Goal: Task Accomplishment & Management: Manage account settings

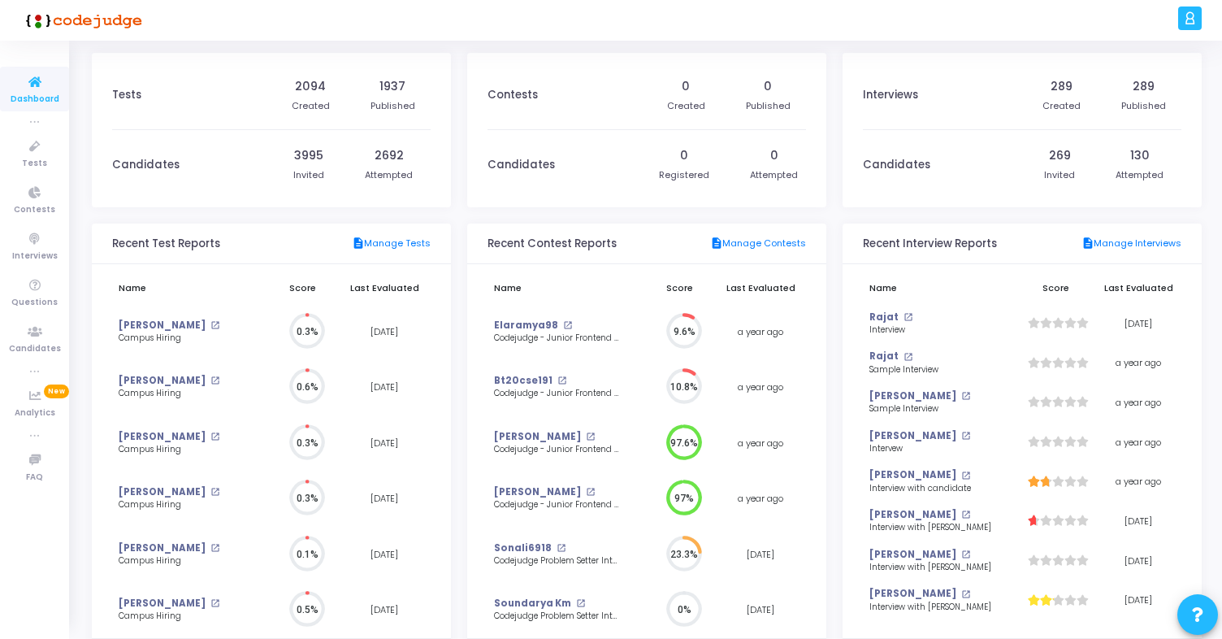
click at [1192, 22] on icon at bounding box center [1190, 18] width 12 height 19
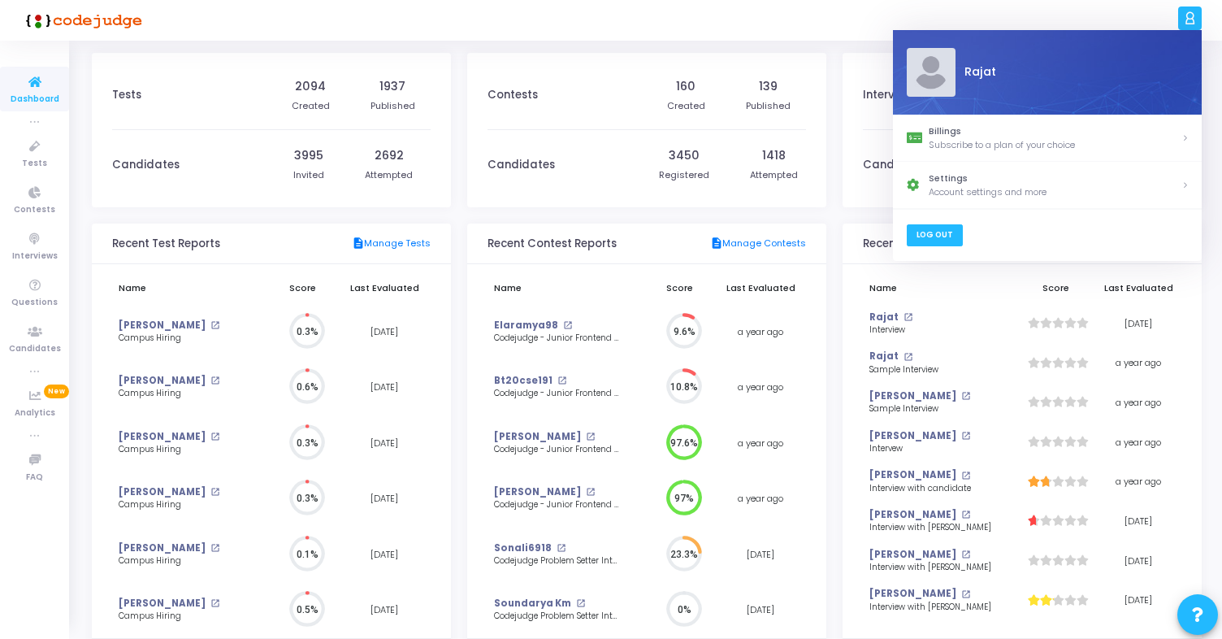
click at [945, 242] on link "Log Out" at bounding box center [934, 235] width 56 height 22
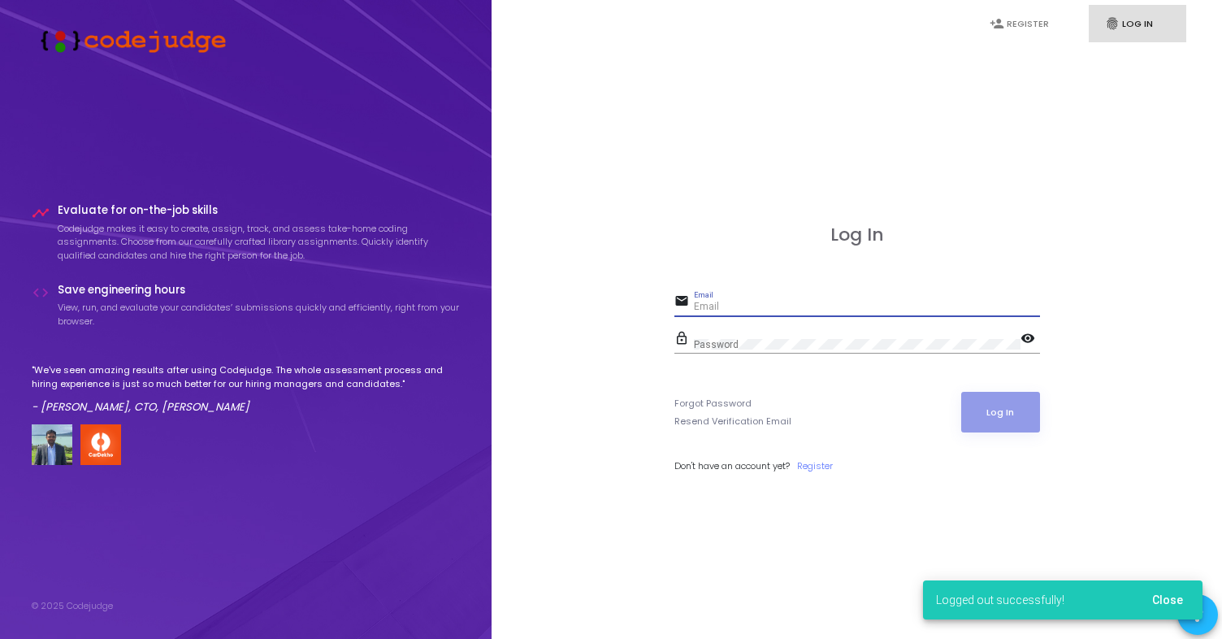
click at [801, 303] on input "Email" at bounding box center [867, 306] width 346 height 11
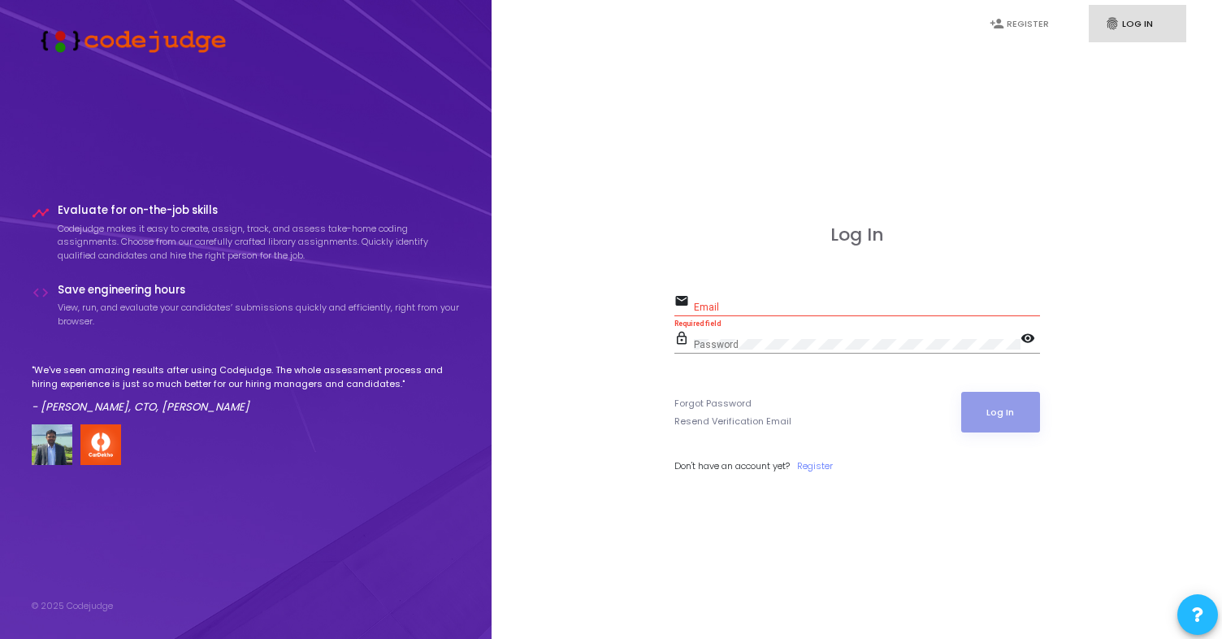
type input "[PERSON_NAME][EMAIL_ADDRESS][DOMAIN_NAME]"
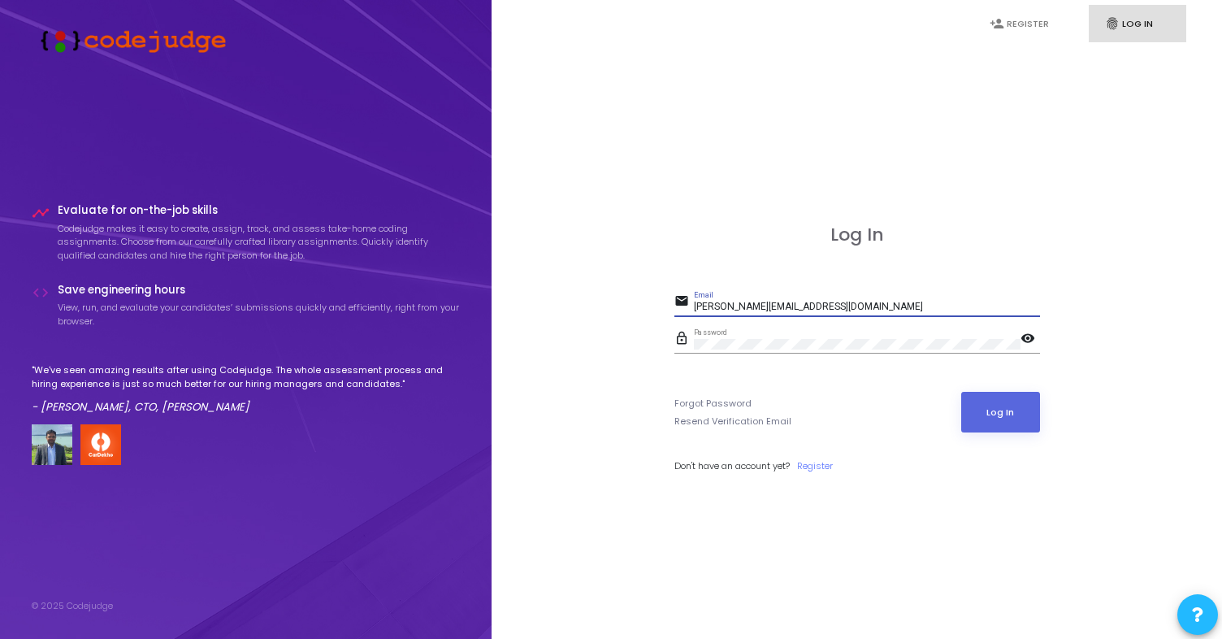
click at [961, 392] on button "Log In" at bounding box center [1000, 412] width 79 height 41
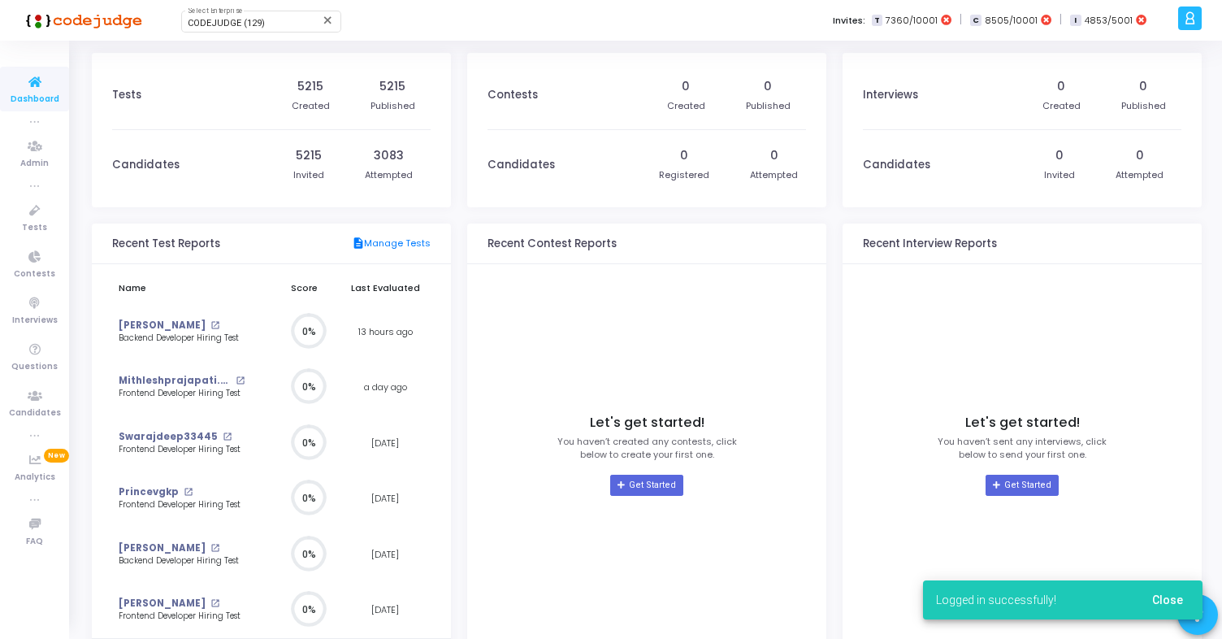
scroll to position [7, 7]
click at [239, 30] on div "CODEJUDGE (129) Select Enterprise" at bounding box center [261, 20] width 146 height 24
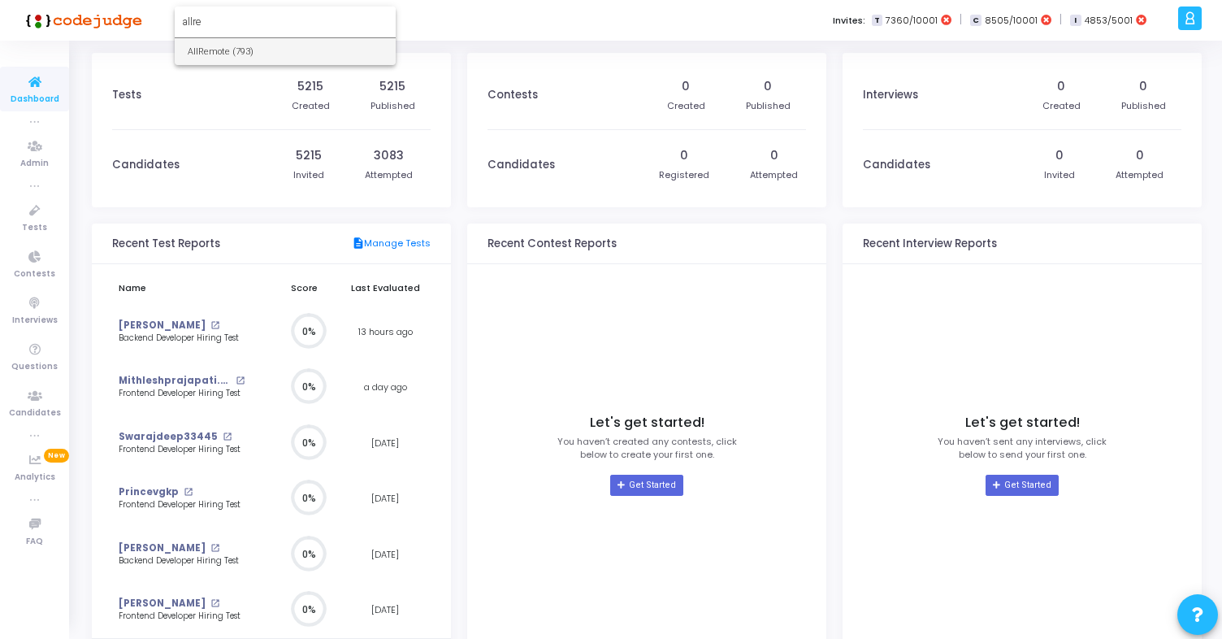
type input "allre"
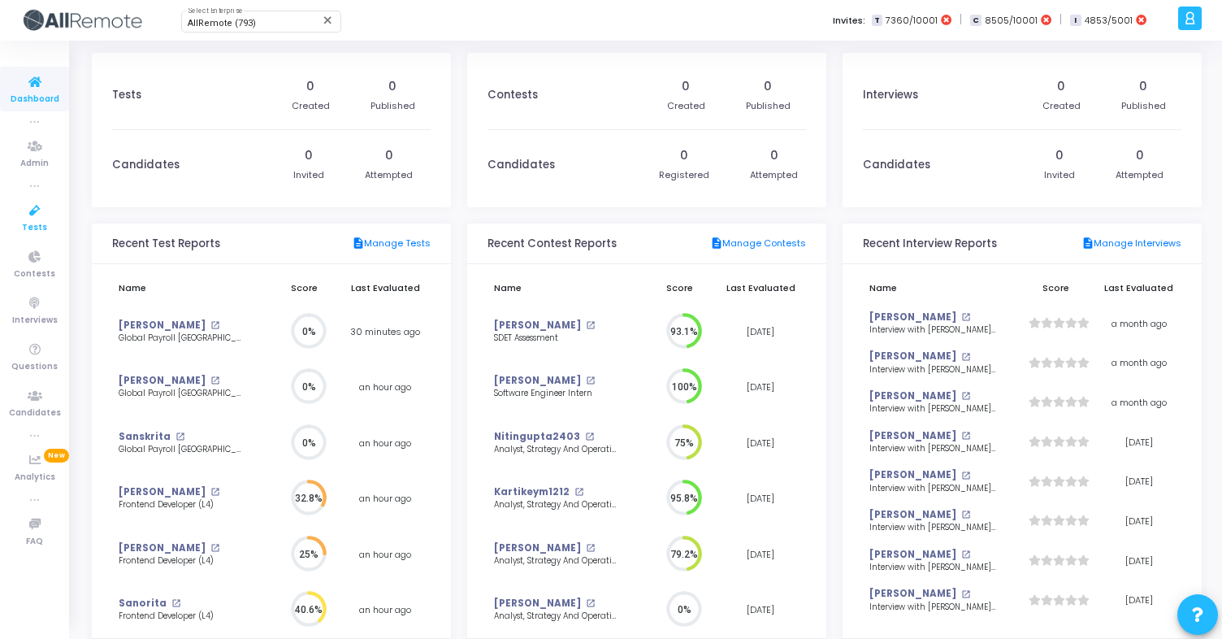
click at [43, 216] on icon at bounding box center [35, 211] width 34 height 20
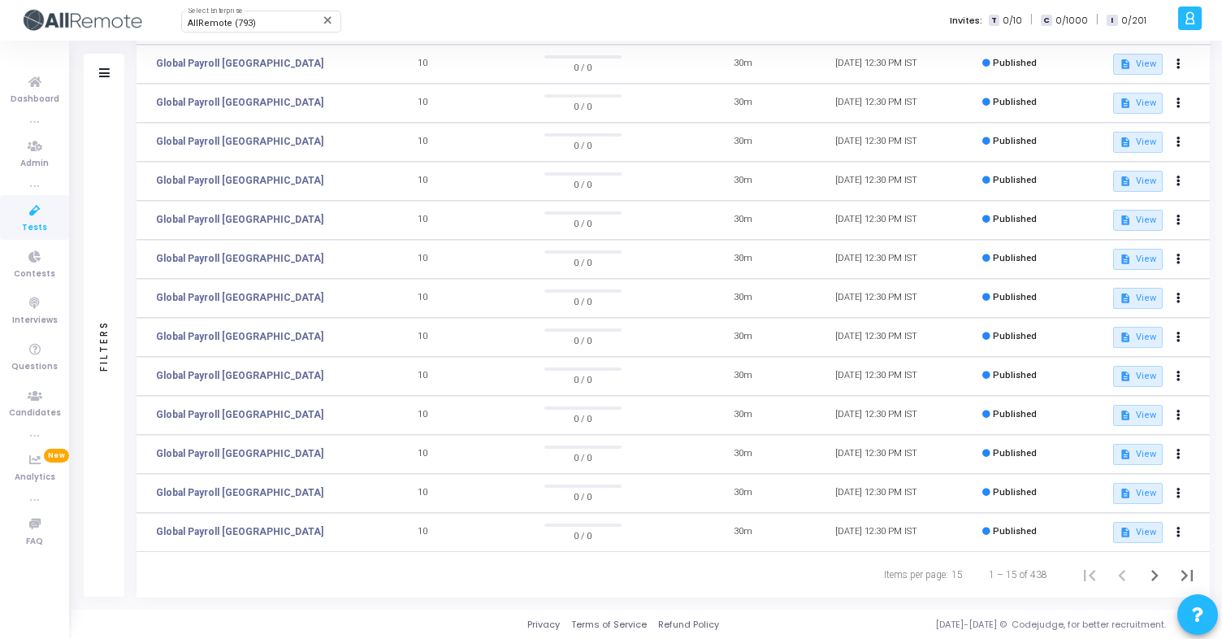
click at [103, 257] on div "Filters" at bounding box center [104, 344] width 15 height 179
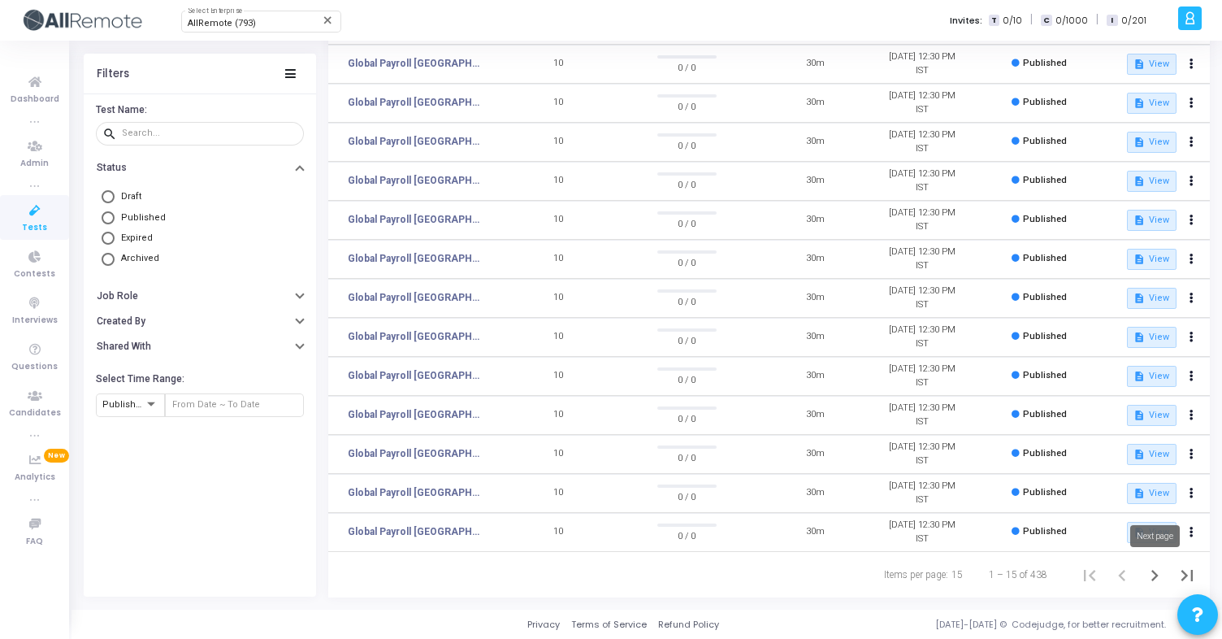
click at [1148, 573] on icon "Next page" at bounding box center [1154, 575] width 23 height 23
click at [1150, 571] on icon "Next page" at bounding box center [1154, 575] width 23 height 23
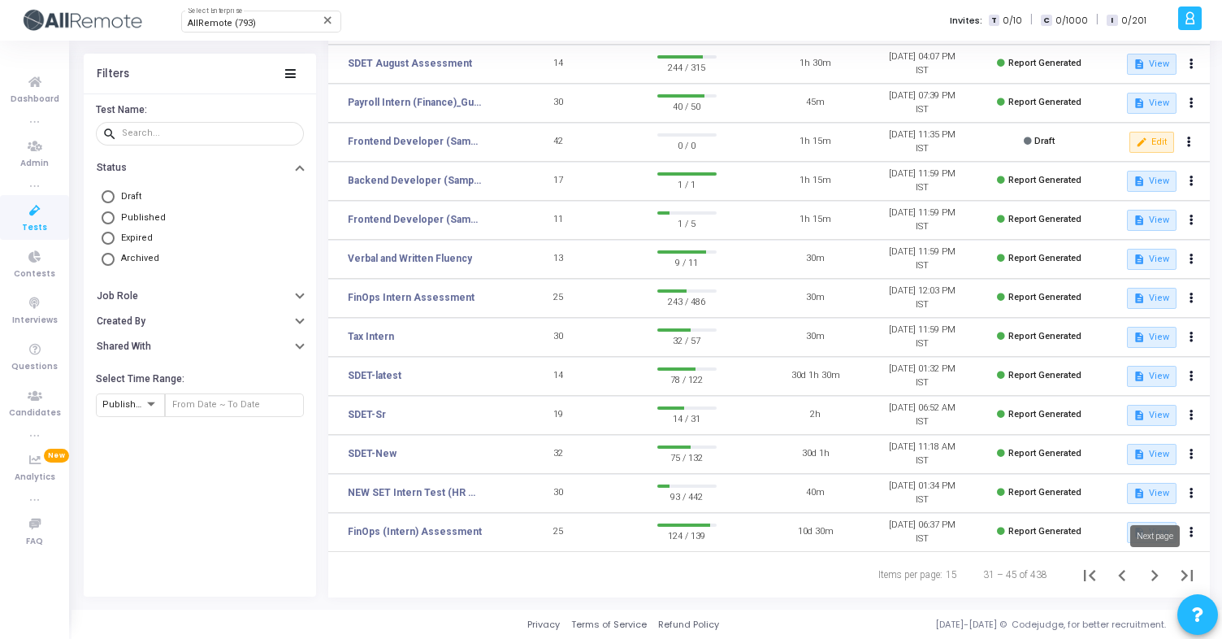
click at [1150, 576] on icon "Next page" at bounding box center [1154, 575] width 23 height 23
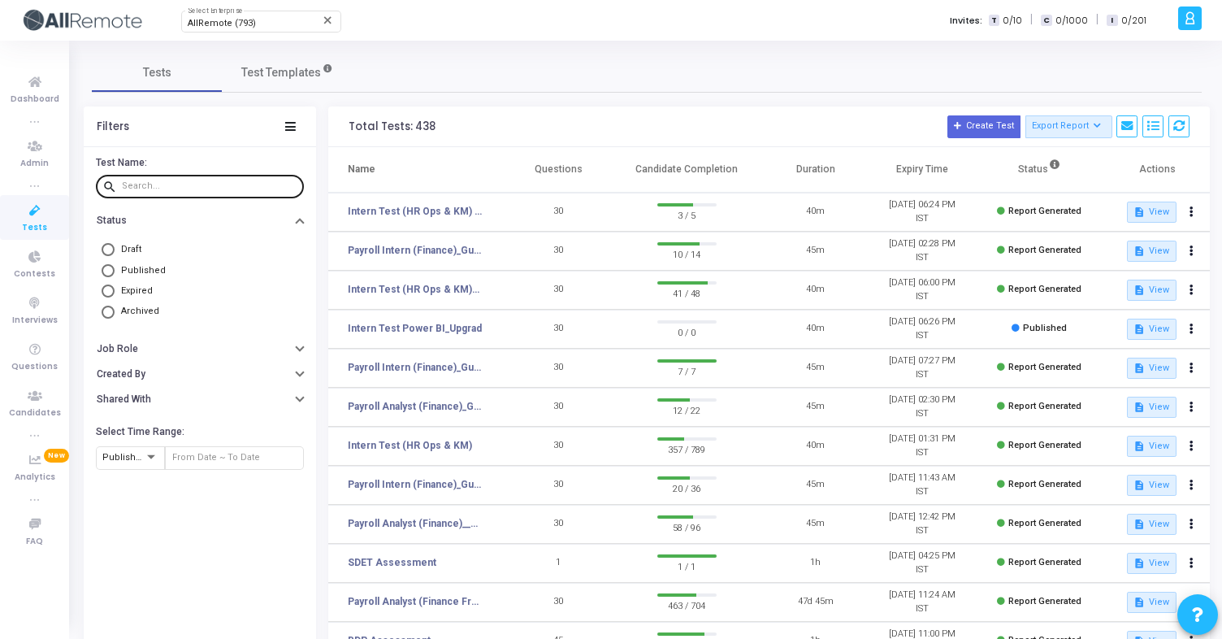
click at [165, 182] on input "text" at bounding box center [209, 186] width 175 height 10
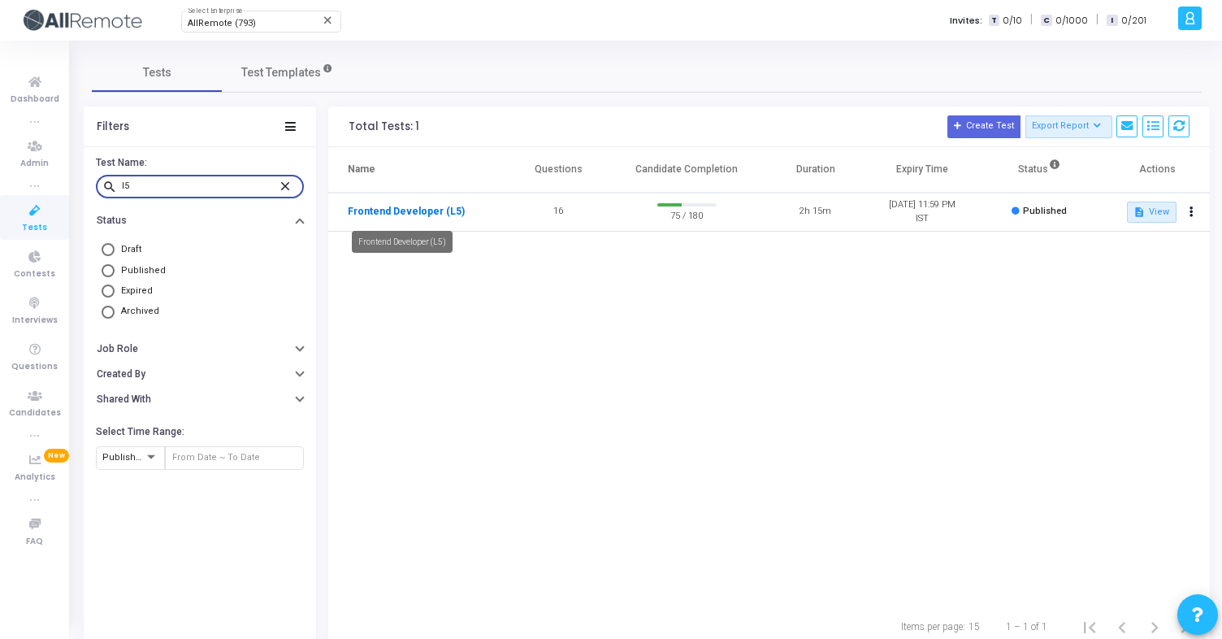
type input "l5"
click at [414, 212] on link "Frontend Developer (L5)" at bounding box center [406, 211] width 117 height 15
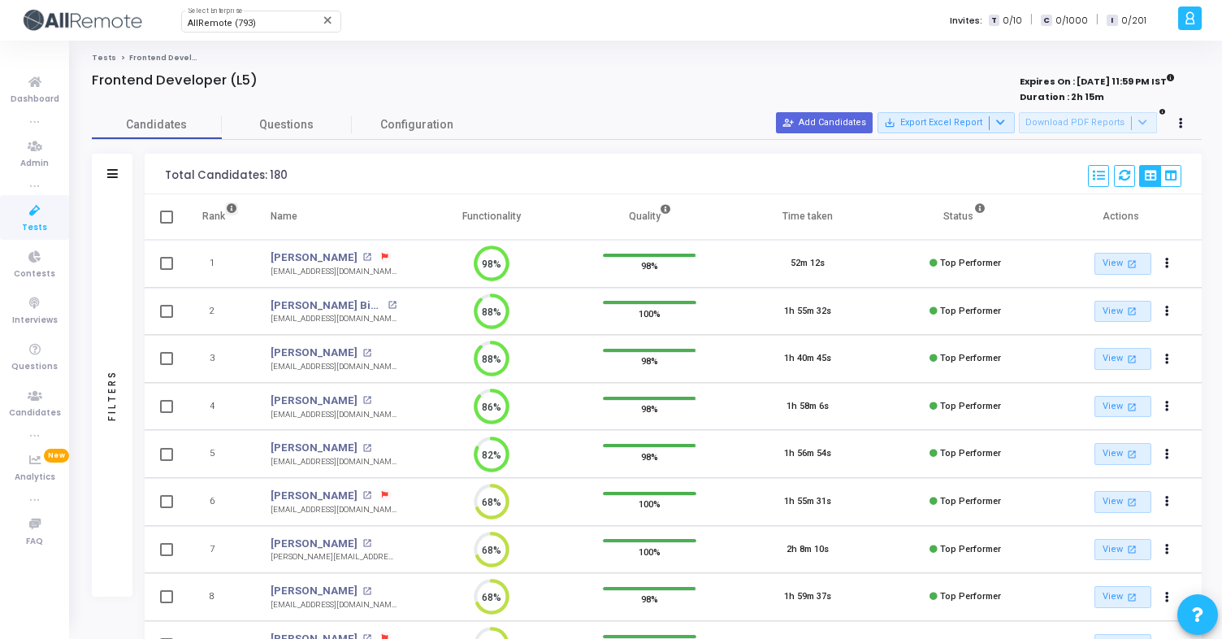
click at [233, 209] on icon at bounding box center [232, 209] width 10 height 10
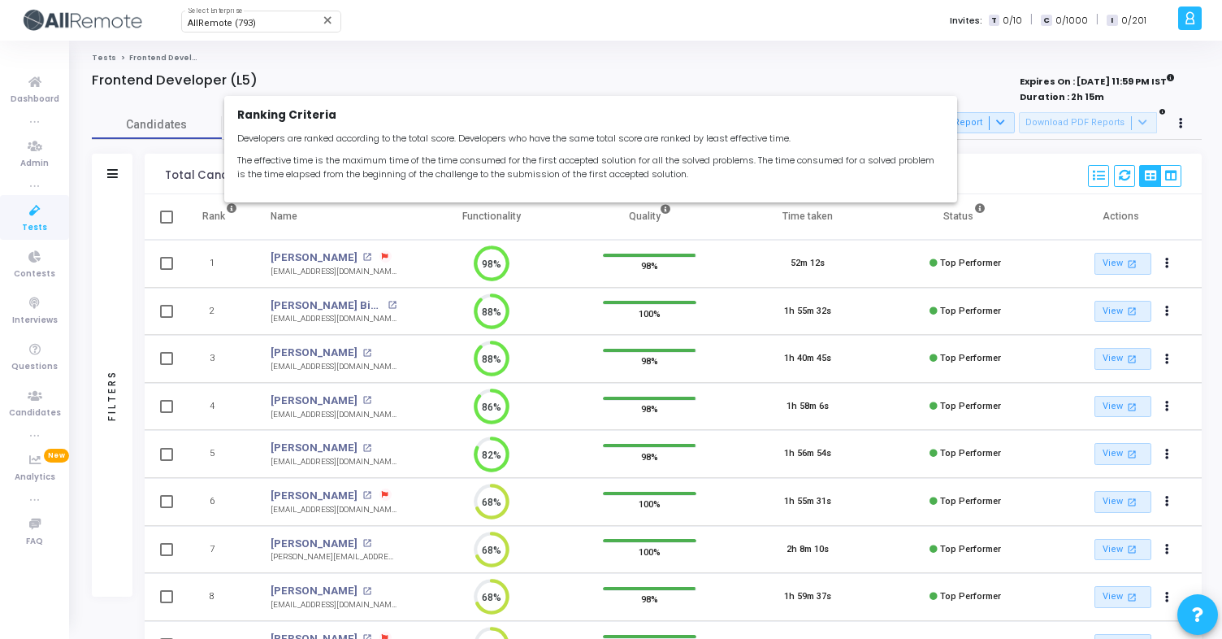
click at [233, 209] on div at bounding box center [611, 319] width 1222 height 639
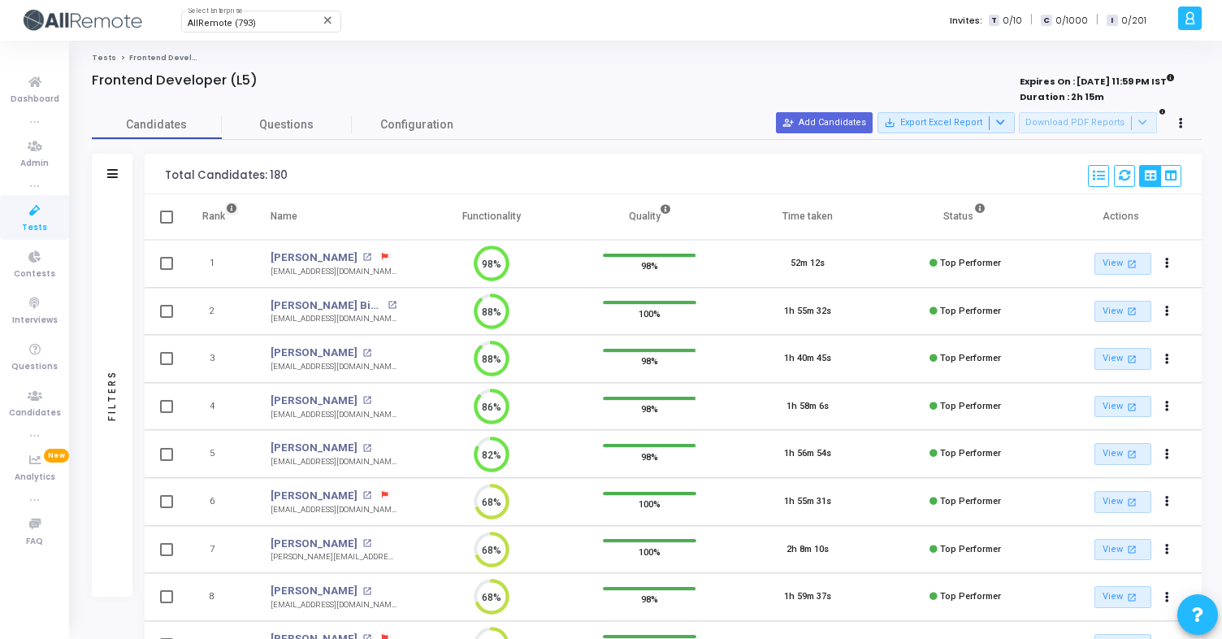
click at [233, 210] on icon at bounding box center [232, 209] width 10 height 10
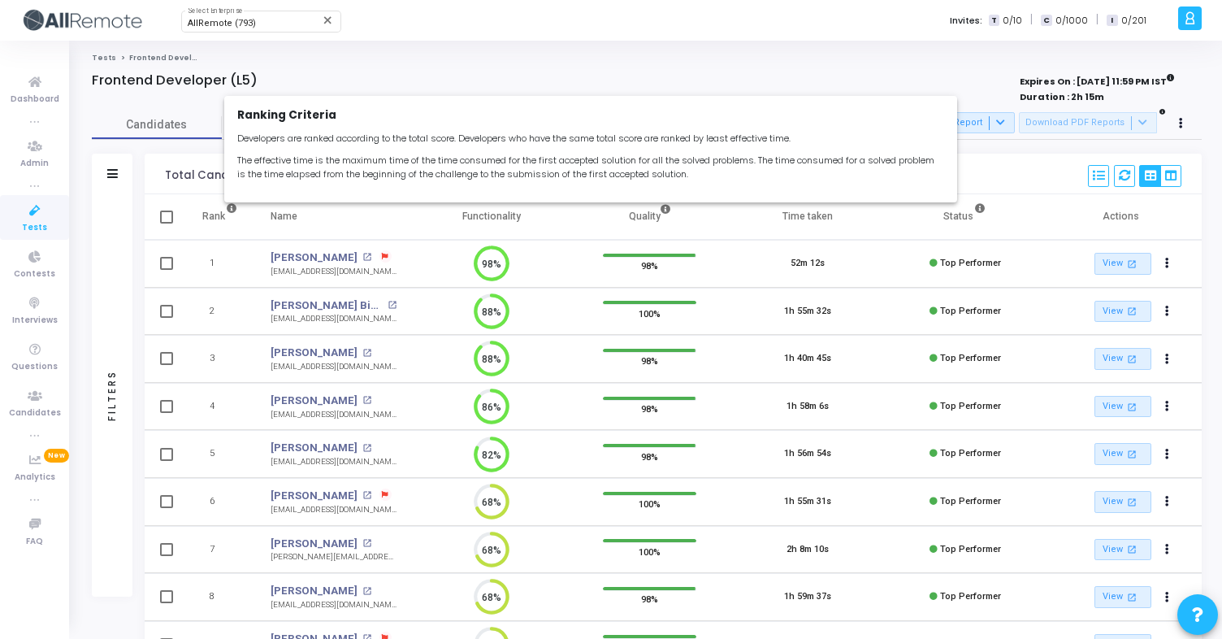
click at [233, 210] on div at bounding box center [611, 319] width 1222 height 639
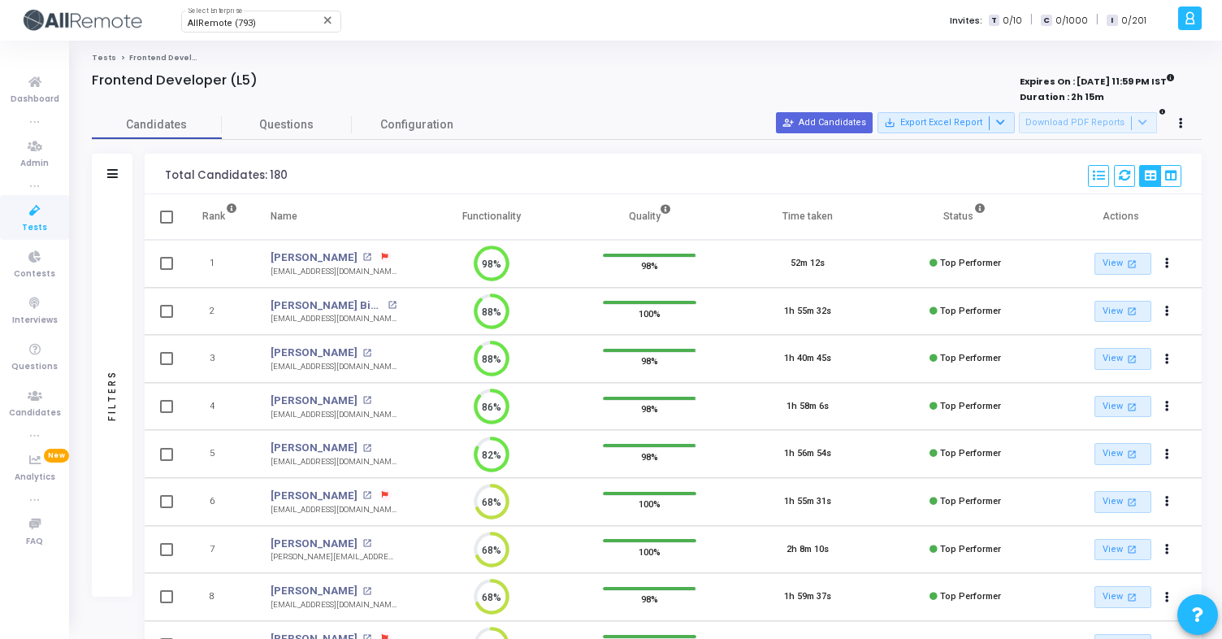
click at [121, 215] on div "Filters" at bounding box center [112, 395] width 41 height 402
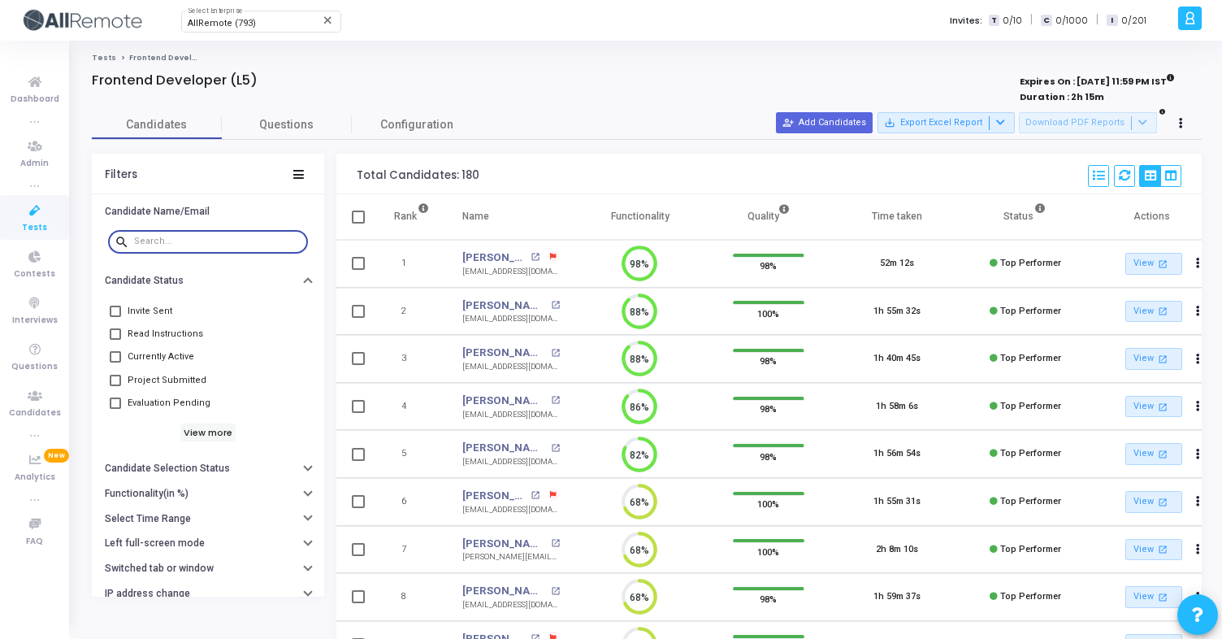
click at [168, 240] on input "text" at bounding box center [217, 241] width 167 height 10
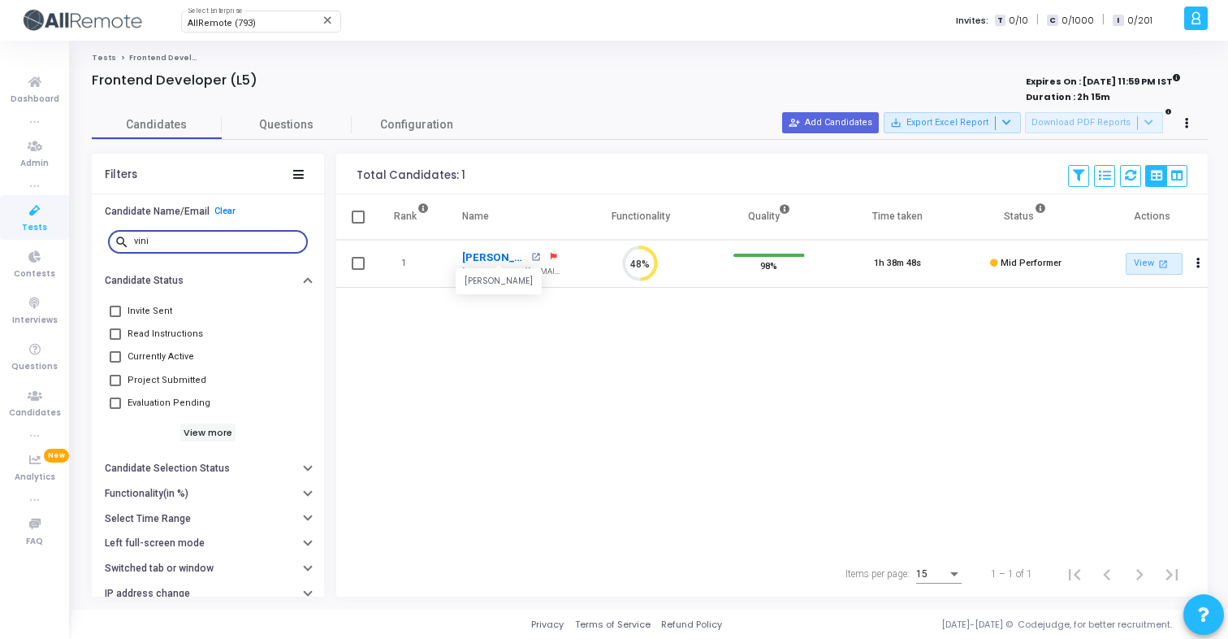
type input "vini"
click at [473, 253] on link "[PERSON_NAME]" at bounding box center [494, 257] width 64 height 16
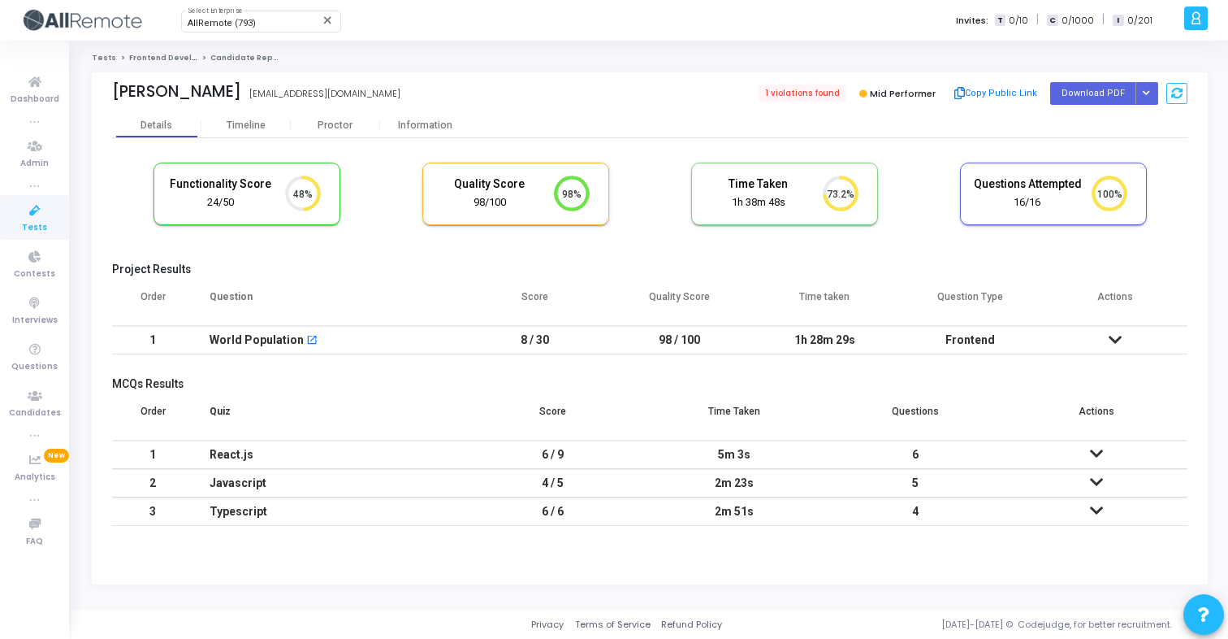
click at [524, 340] on td "8 / 30" at bounding box center [534, 340] width 145 height 28
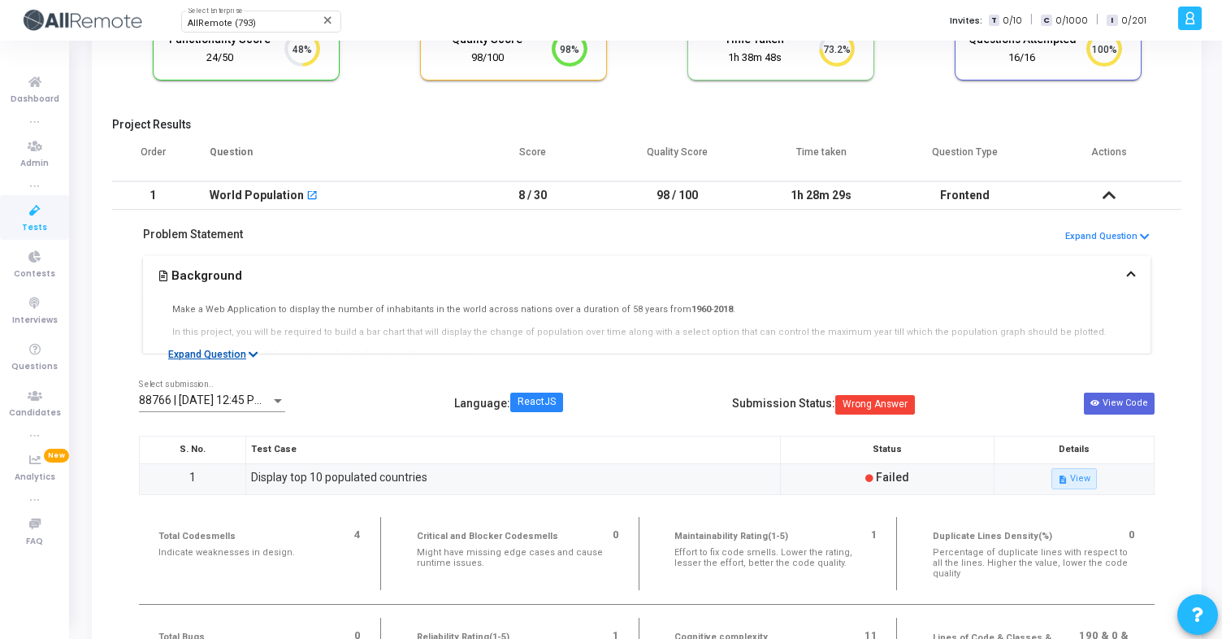
click at [235, 350] on button "Expand Question" at bounding box center [213, 354] width 108 height 16
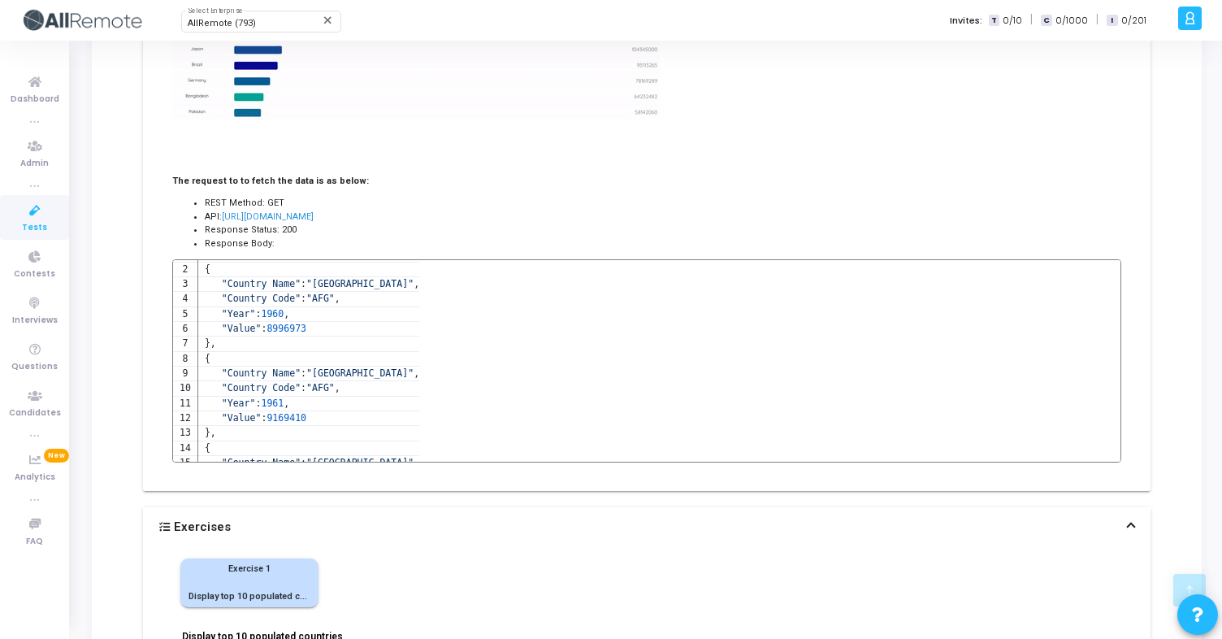
click at [314, 219] on span "[URL][DOMAIN_NAME]" at bounding box center [268, 216] width 92 height 11
drag, startPoint x: 223, startPoint y: 218, endPoint x: 635, endPoint y: 215, distance: 412.7
click at [635, 215] on li "API: [URL][DOMAIN_NAME]" at bounding box center [663, 217] width 916 height 14
copy span "[URL][DOMAIN_NAME]"
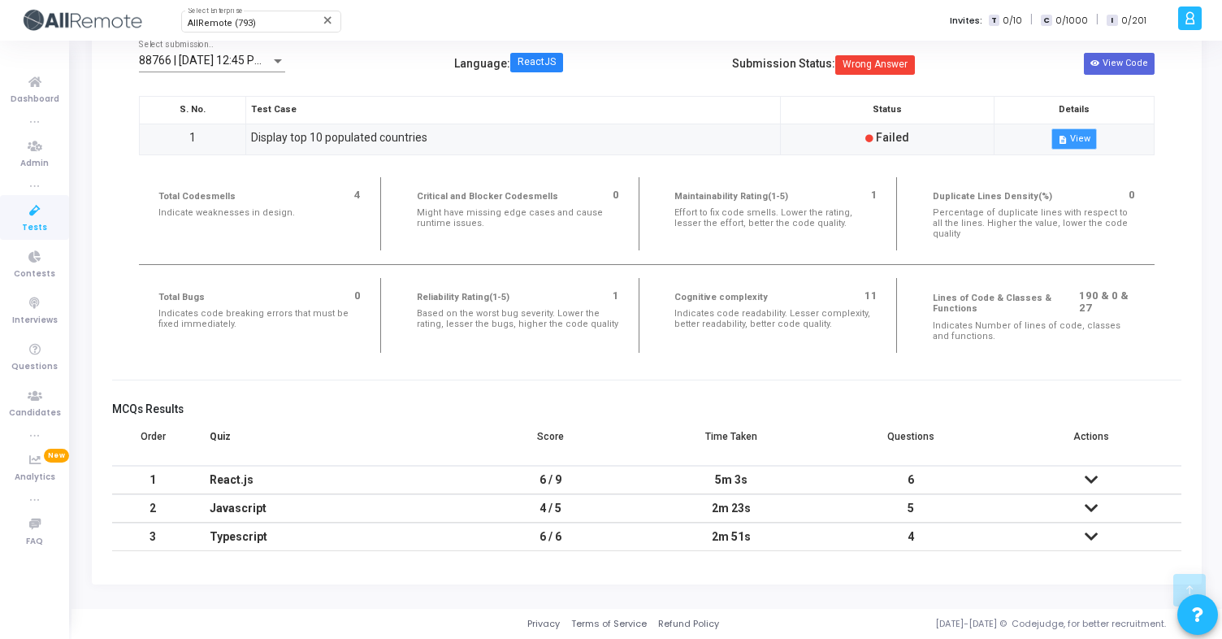
click at [1073, 141] on button "description View" at bounding box center [1073, 138] width 45 height 21
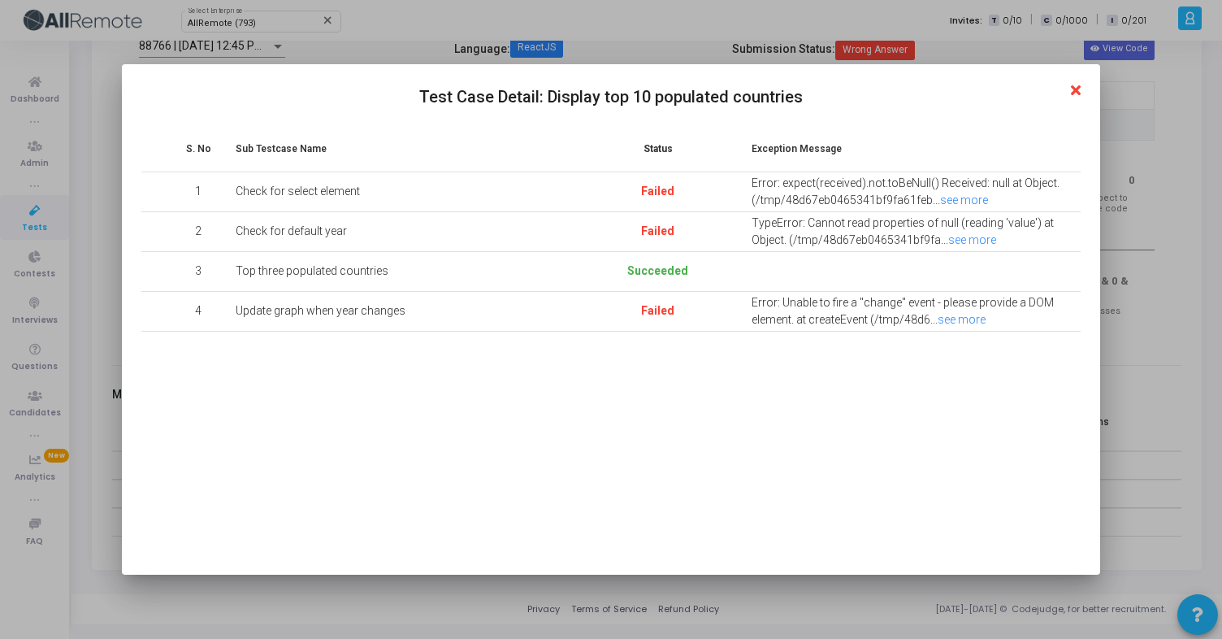
click at [1074, 87] on icon at bounding box center [1076, 91] width 10 height 15
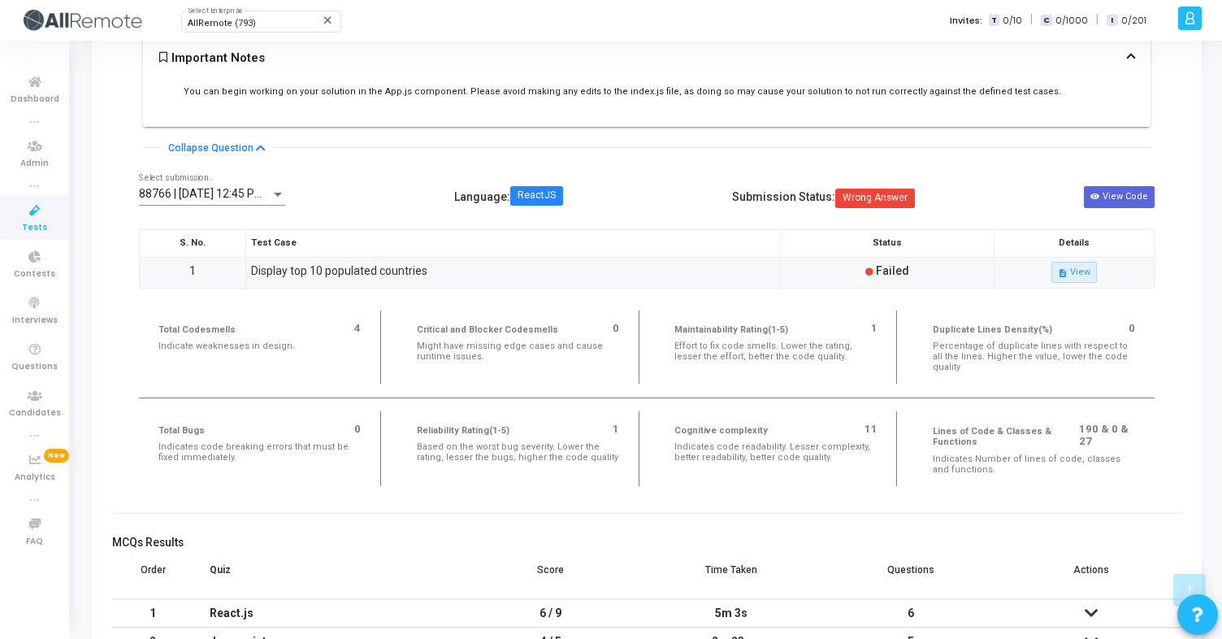
scroll to position [1765, 0]
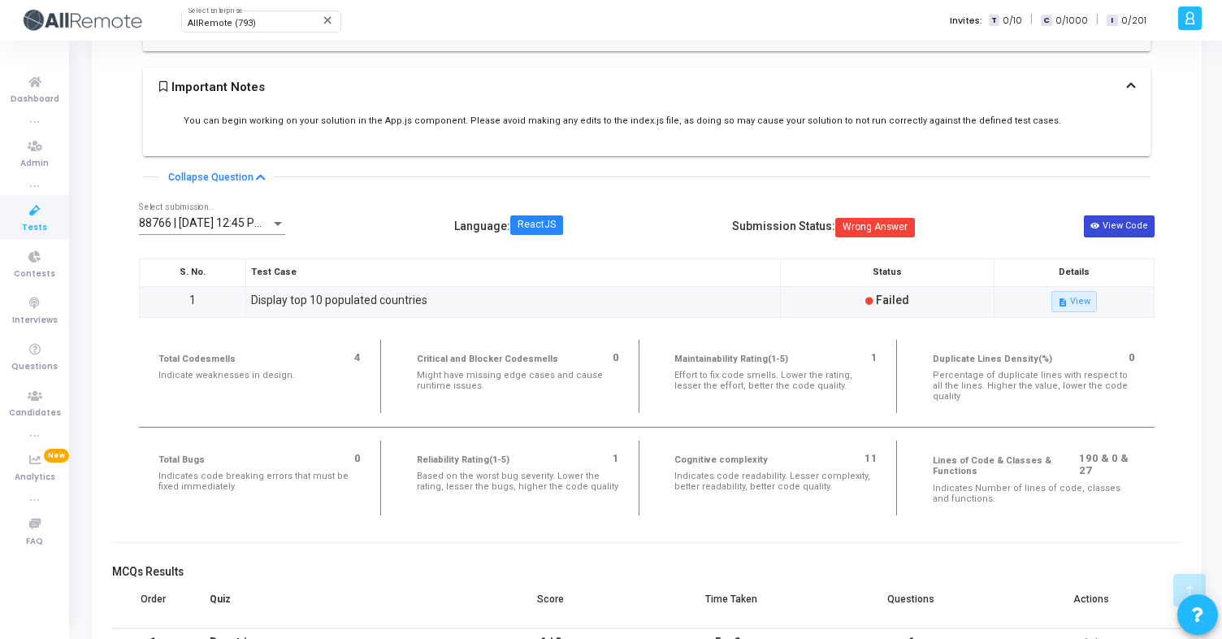
click at [1124, 236] on button "View Code" at bounding box center [1119, 225] width 71 height 21
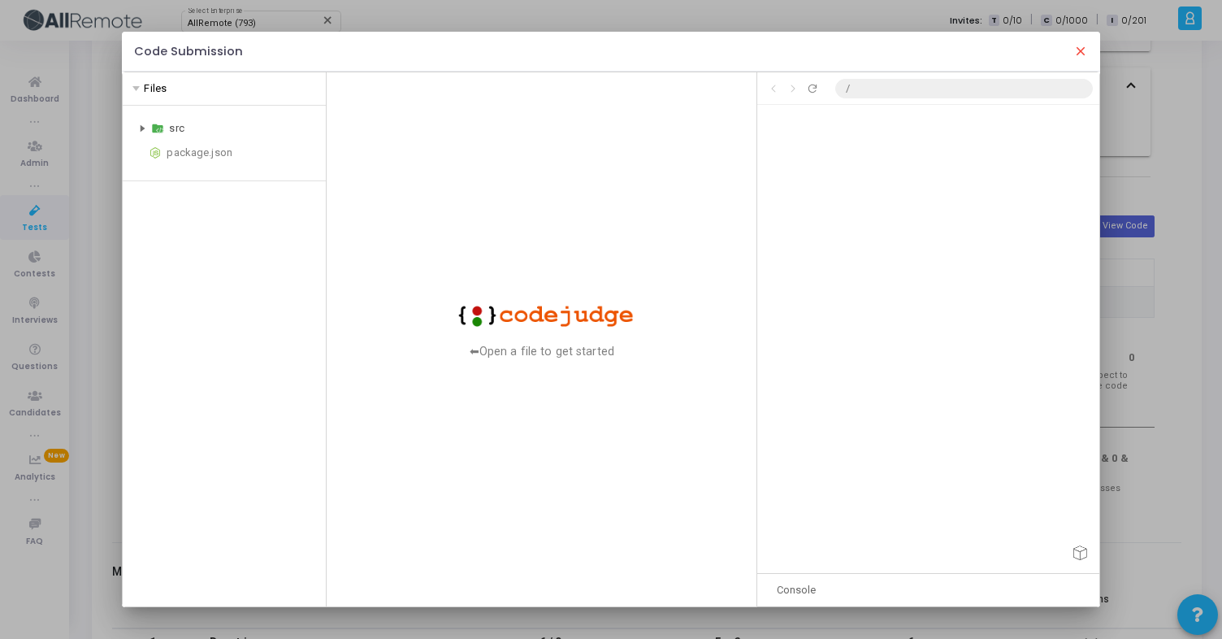
click at [174, 127] on div "src" at bounding box center [244, 128] width 150 height 19
click at [812, 88] on icon "Refresh preview" at bounding box center [812, 88] width 13 height 13
click at [190, 150] on div "hooks" at bounding box center [249, 152] width 141 height 19
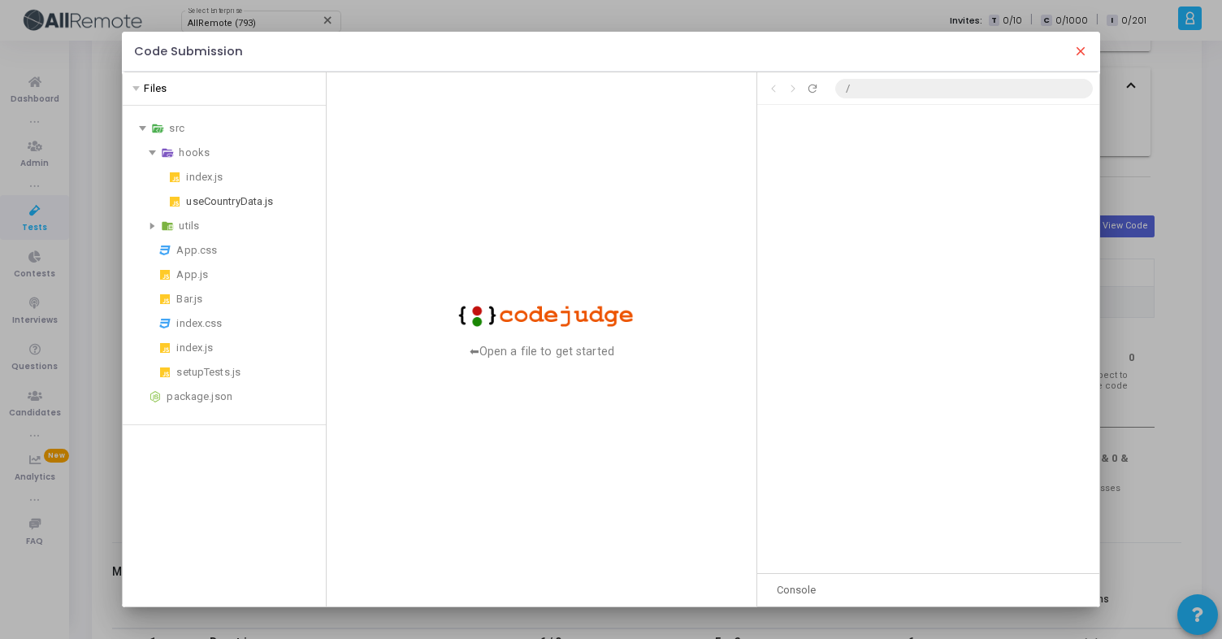
click at [215, 200] on div "useCountryData.js" at bounding box center [252, 201] width 133 height 19
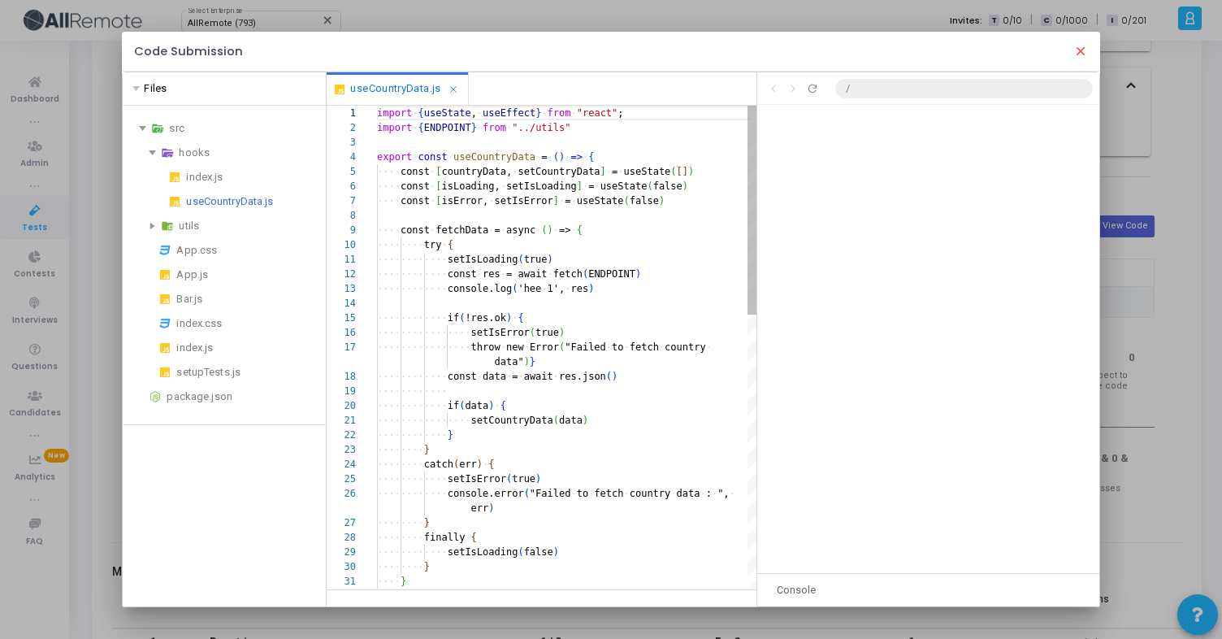
scroll to position [146, 0]
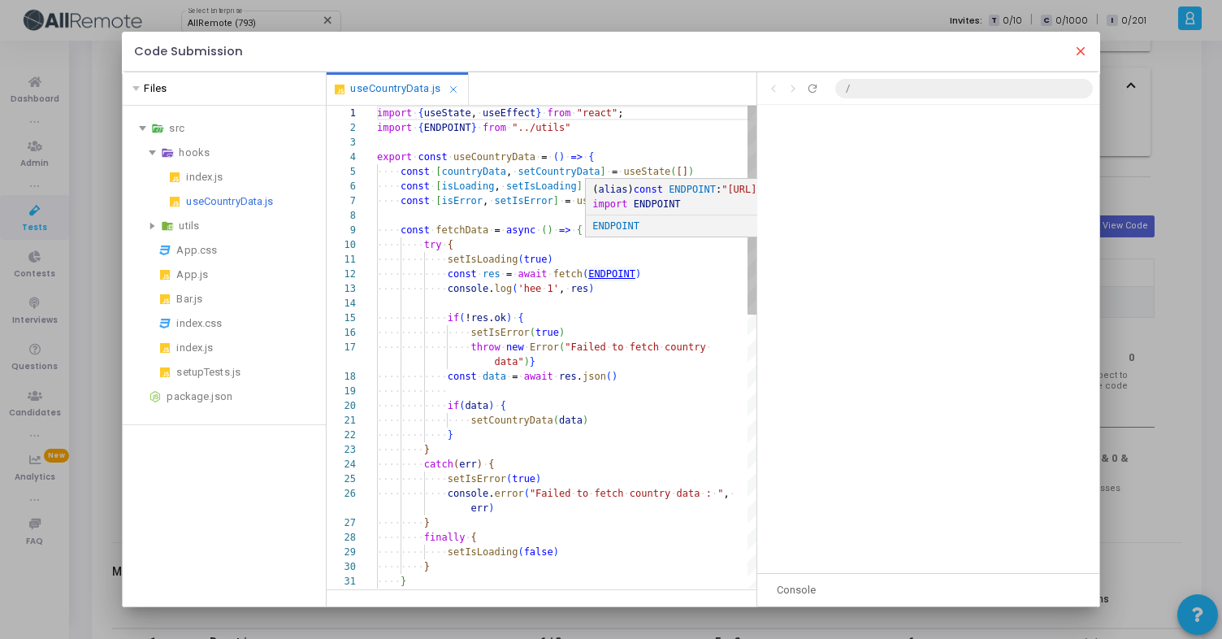
type textarea "setIsLoading(true) const res = await fetch(ENDPOINT) console.log('hee 1', res) …"
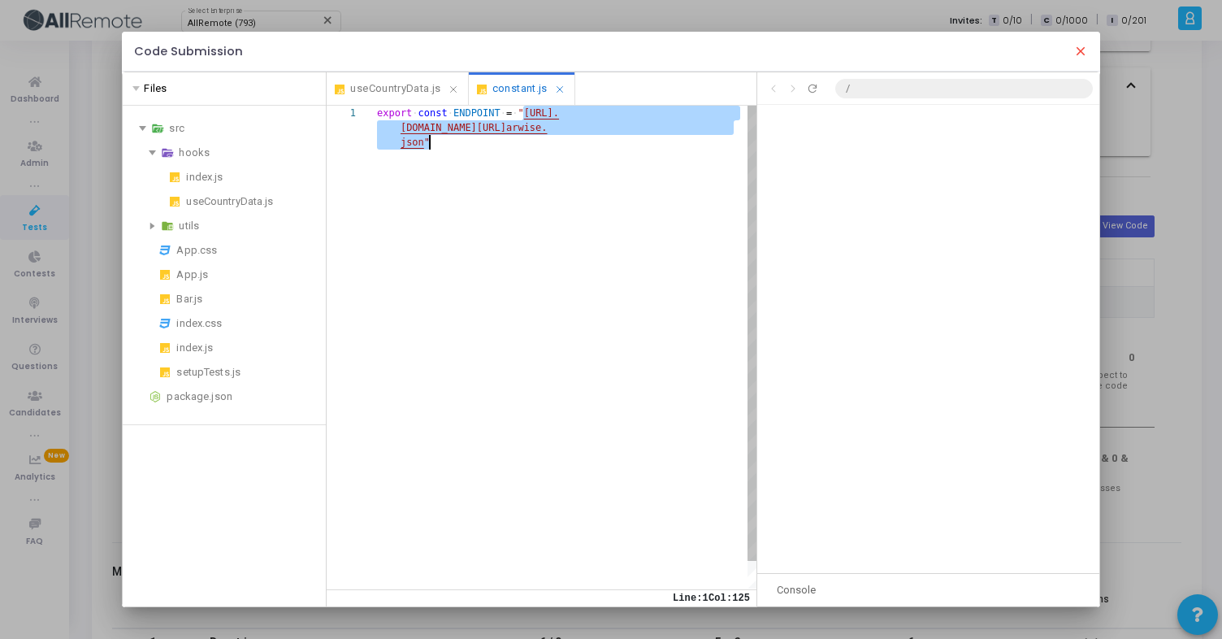
scroll to position [0, 47]
drag, startPoint x: 522, startPoint y: 113, endPoint x: 422, endPoint y: 143, distance: 104.4
click at [422, 143] on div "export ·‌ const ·‌ ENDPOINT ·‌ = ·‌ " [URL]. [DOMAIN_NAME][URL] arwise. json "" at bounding box center [568, 362] width 382 height 512
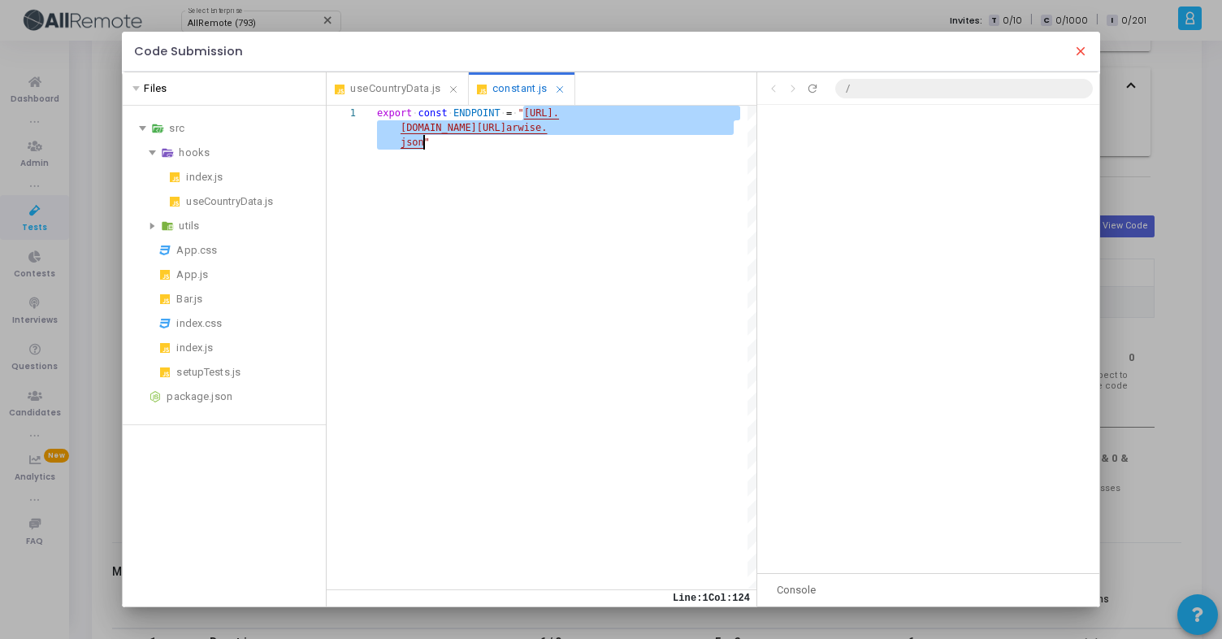
click at [381, 83] on span "useCountryData.js" at bounding box center [395, 89] width 90 height 19
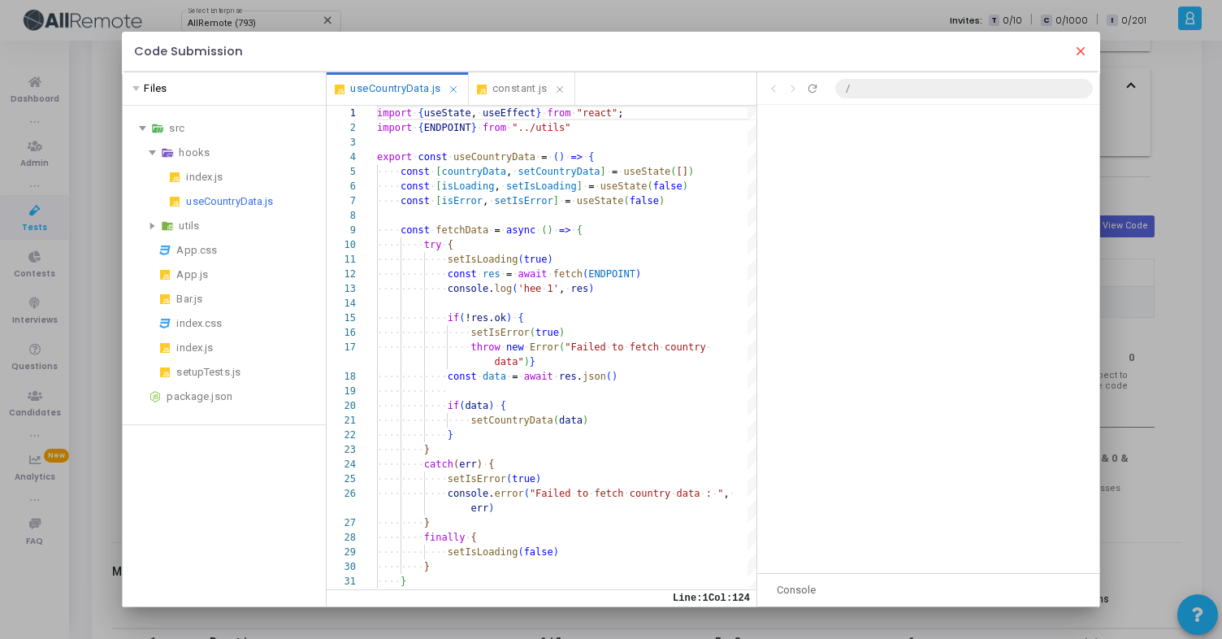
scroll to position [146, 0]
click at [797, 591] on div "Console" at bounding box center [796, 590] width 78 height 32
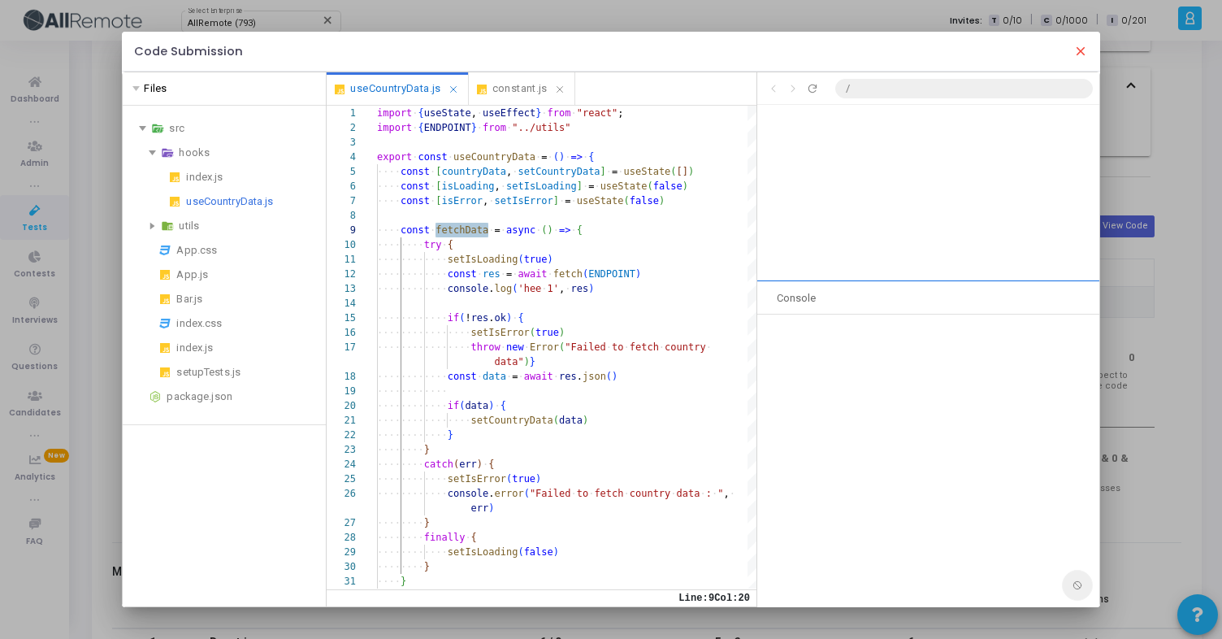
drag, startPoint x: 807, startPoint y: 572, endPoint x: 816, endPoint y: 280, distance: 291.8
click at [816, 280] on div at bounding box center [927, 281] width 341 height 5
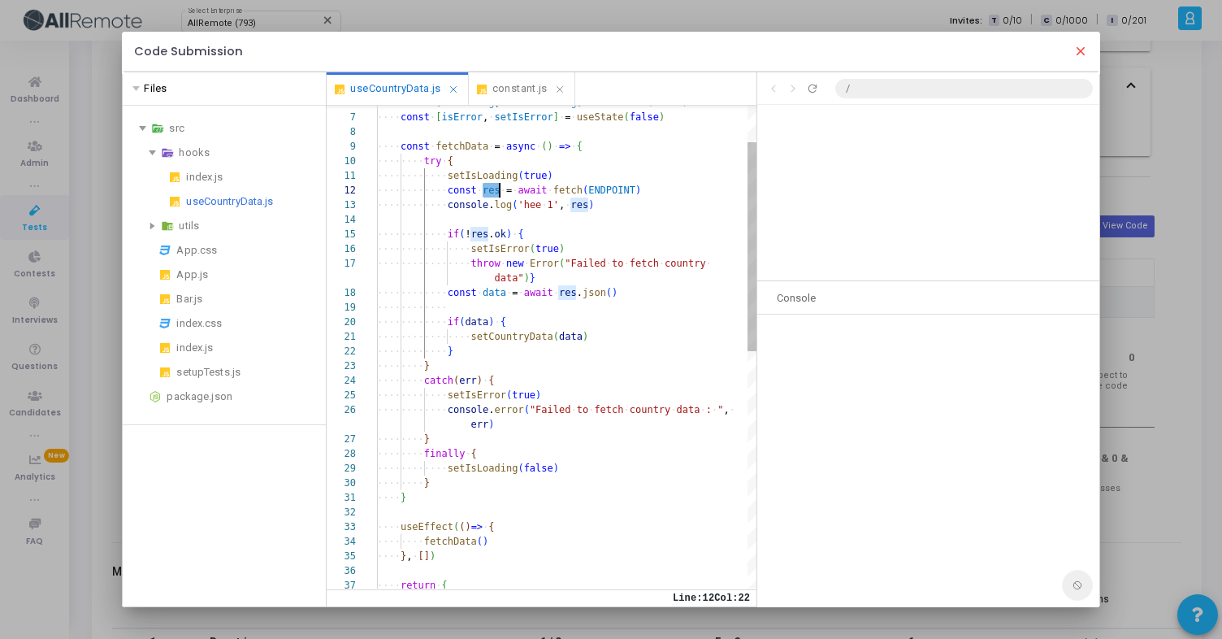
click at [474, 321] on div "·‌·‌·‌·‌·‌·‌·‌·‌·‌·‌·‌·‌·‌·‌·‌·‌ throw ·‌ new ·‌ Error ( "Failed ·‌ to ·‌ fetch…" at bounding box center [568, 577] width 382 height 1111
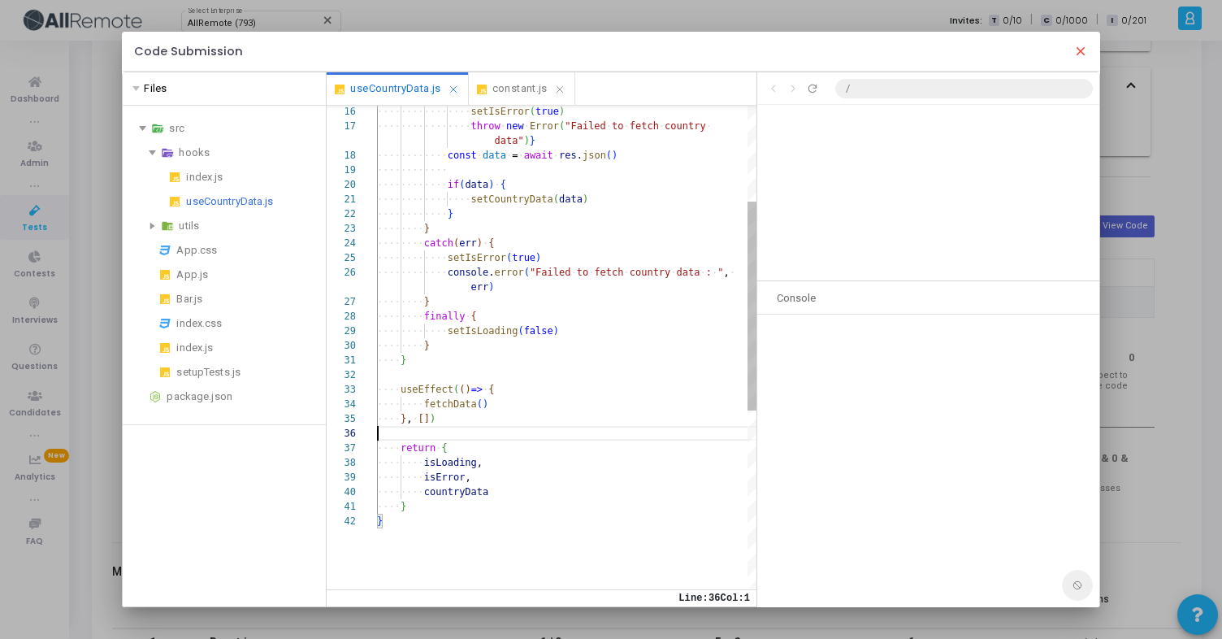
scroll to position [102, 0]
click at [461, 428] on div "·‌·‌·‌·‌·‌·‌·‌·‌·‌·‌·‌·‌·‌·‌·‌·‌ throw ·‌ new ·‌ Error ( "Failed ·‌ to ·‌ fetch…" at bounding box center [568, 440] width 382 height 1111
click at [527, 438] on div "·‌·‌·‌·‌·‌·‌·‌·‌·‌·‌·‌·‌·‌·‌·‌·‌ throw ·‌ new ·‌ Error ( "Failed ·‌ to ·‌ fetch…" at bounding box center [568, 440] width 382 height 1111
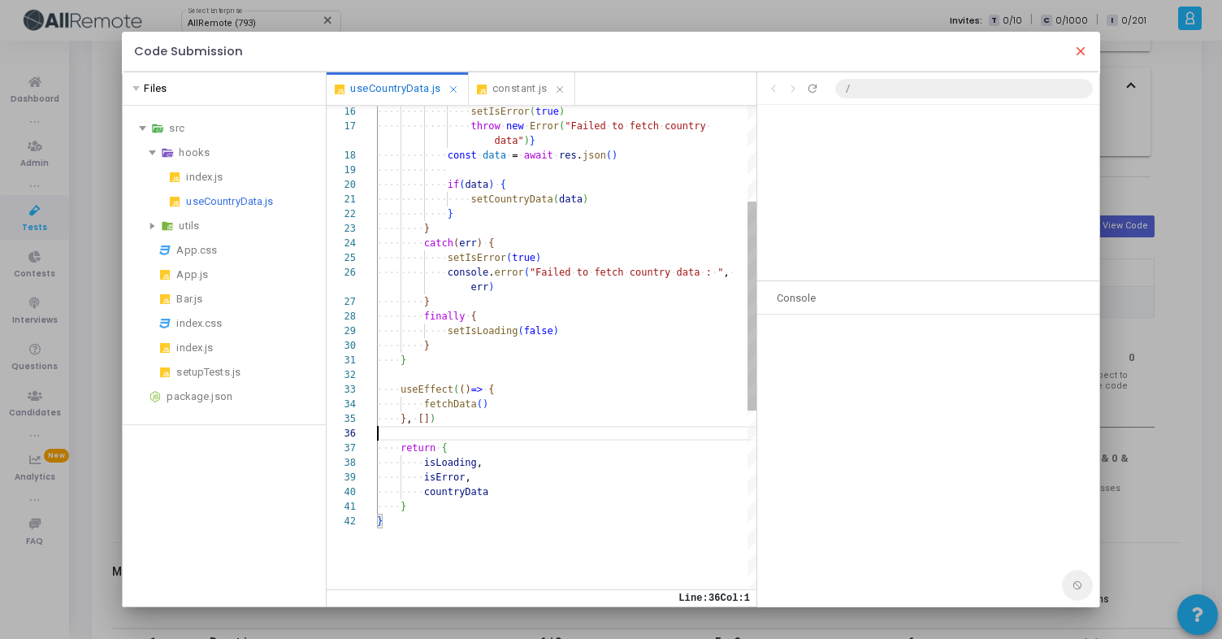
click at [501, 492] on div "·‌·‌·‌·‌·‌·‌·‌·‌·‌·‌·‌·‌·‌·‌·‌·‌ throw ·‌ new ·‌ Error ( "Failed ·‌ to ·‌ fetch…" at bounding box center [568, 440] width 382 height 1111
type textarea "setIsLoading(false) } } useEffect(()=> { fetchData() }, []) return { isLoading,"
click at [452, 428] on div "·‌·‌·‌·‌·‌·‌·‌·‌·‌·‌·‌·‌·‌·‌·‌·‌ throw ·‌ new ·‌ Error ( "Failed ·‌ to ·‌ fetch…" at bounding box center [568, 440] width 382 height 1111
drag, startPoint x: 933, startPoint y: 279, endPoint x: 967, endPoint y: 574, distance: 297.7
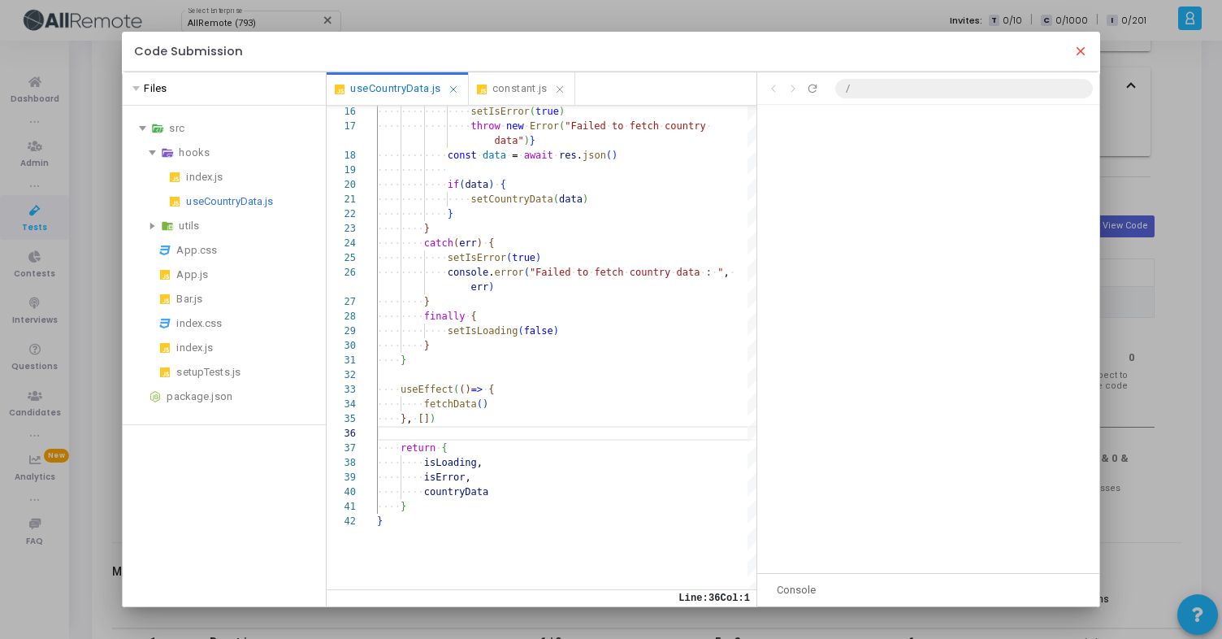
click at [967, 574] on div "Click to go back Click to go forward Refresh preview / Console Clean" at bounding box center [927, 338] width 341 height 533
click at [1082, 53] on mat-icon "close" at bounding box center [1080, 51] width 15 height 15
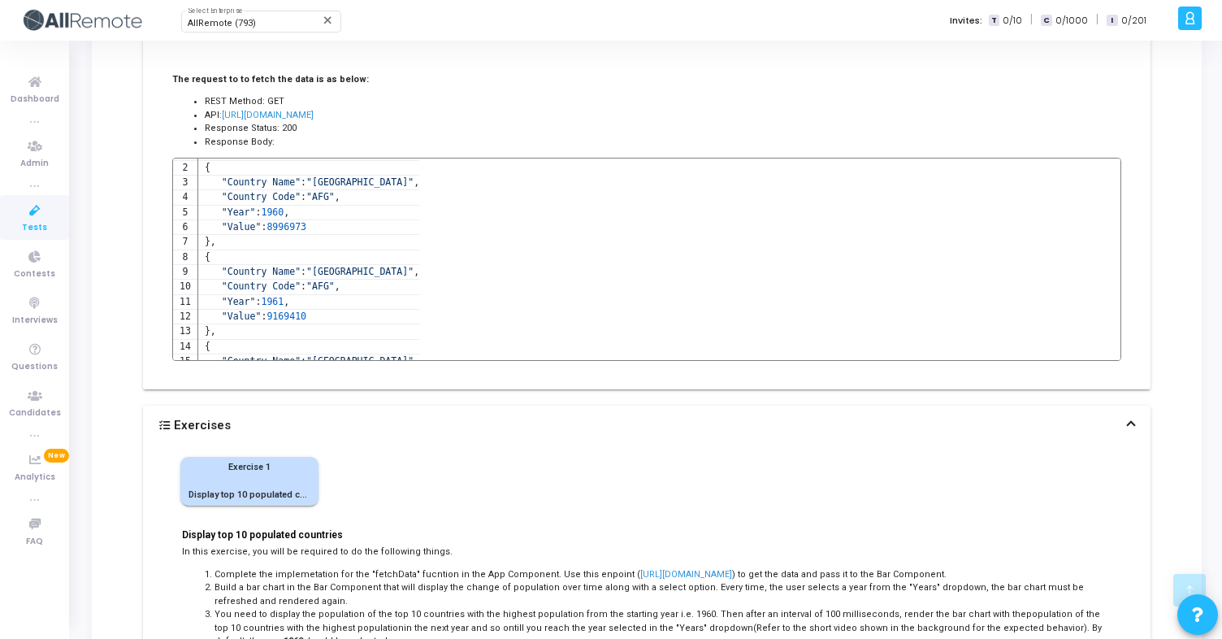
scroll to position [436, 0]
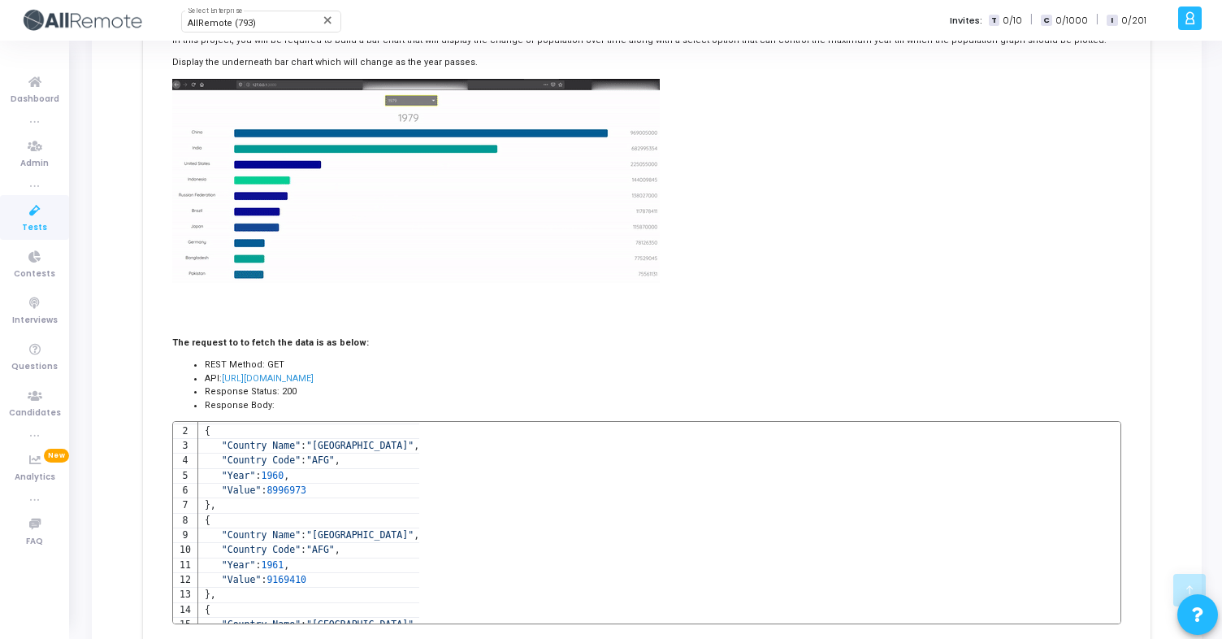
click at [41, 211] on icon at bounding box center [35, 211] width 34 height 20
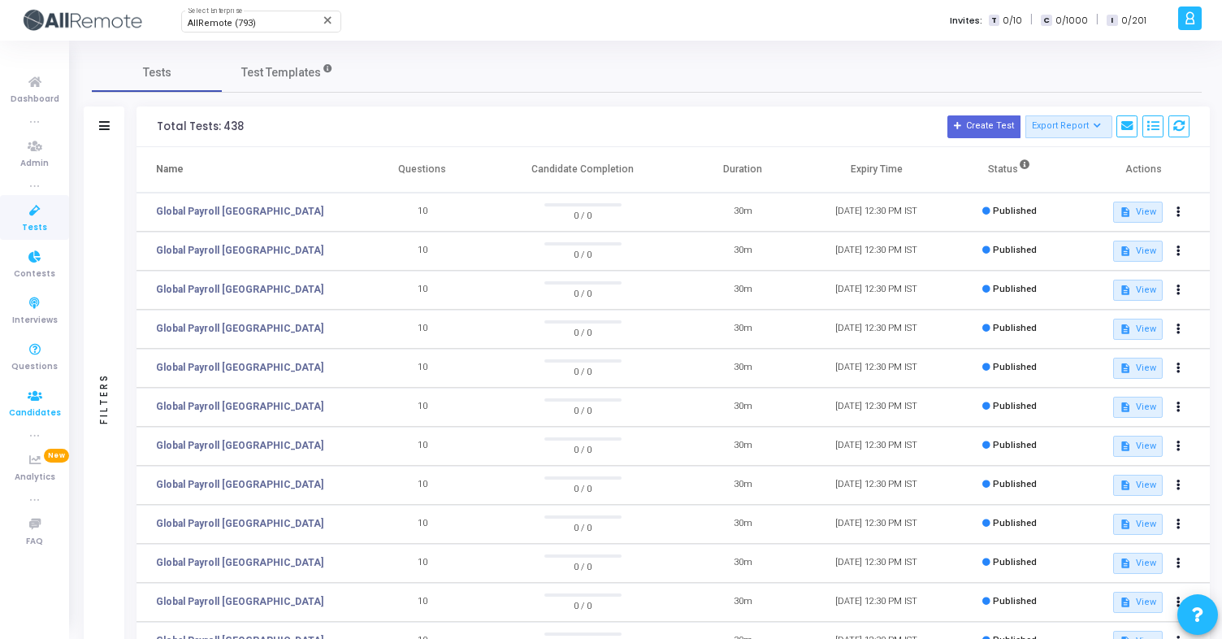
click at [36, 401] on icon at bounding box center [35, 396] width 34 height 20
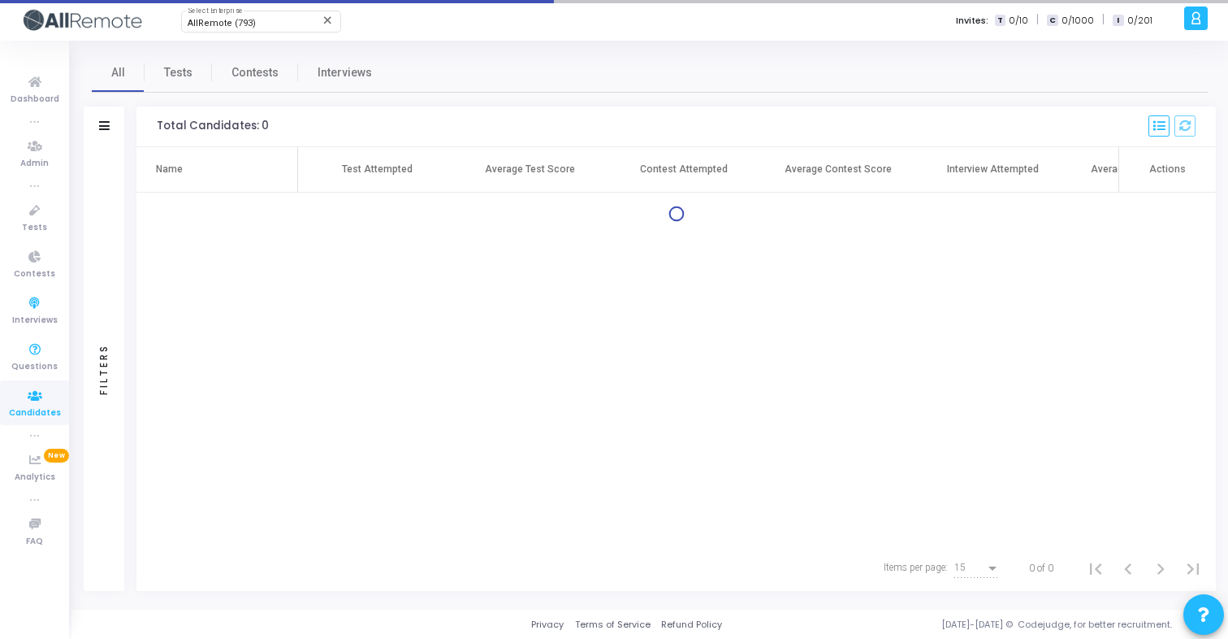
click at [107, 209] on div "Filters" at bounding box center [104, 369] width 41 height 444
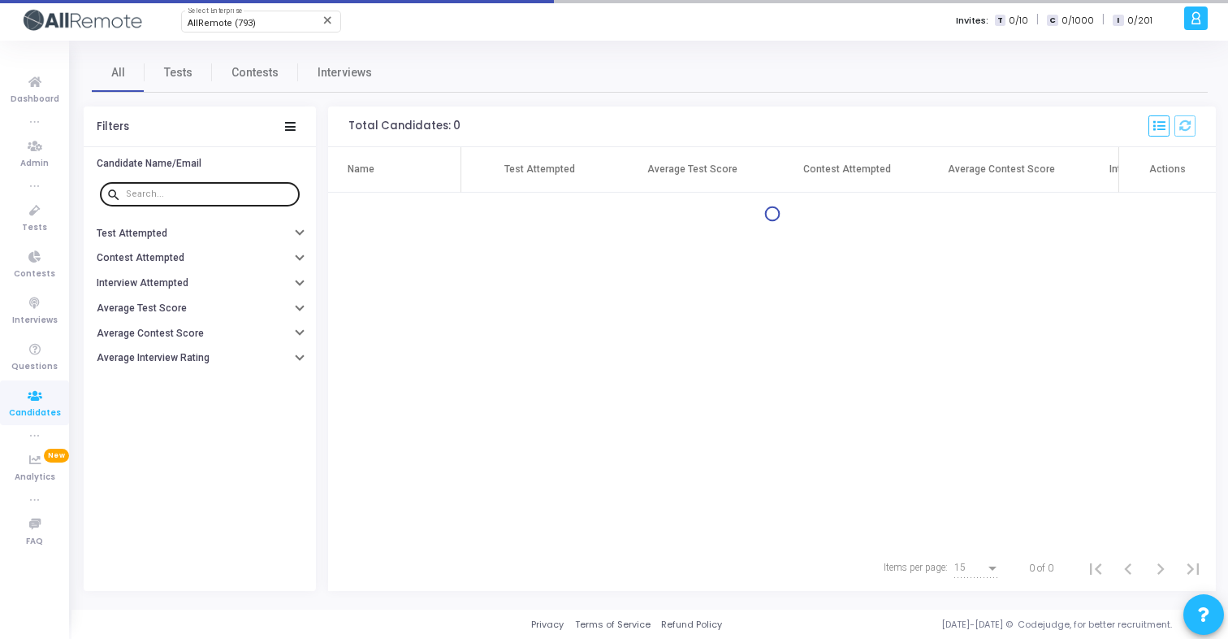
click at [180, 191] on input "text" at bounding box center [209, 194] width 167 height 10
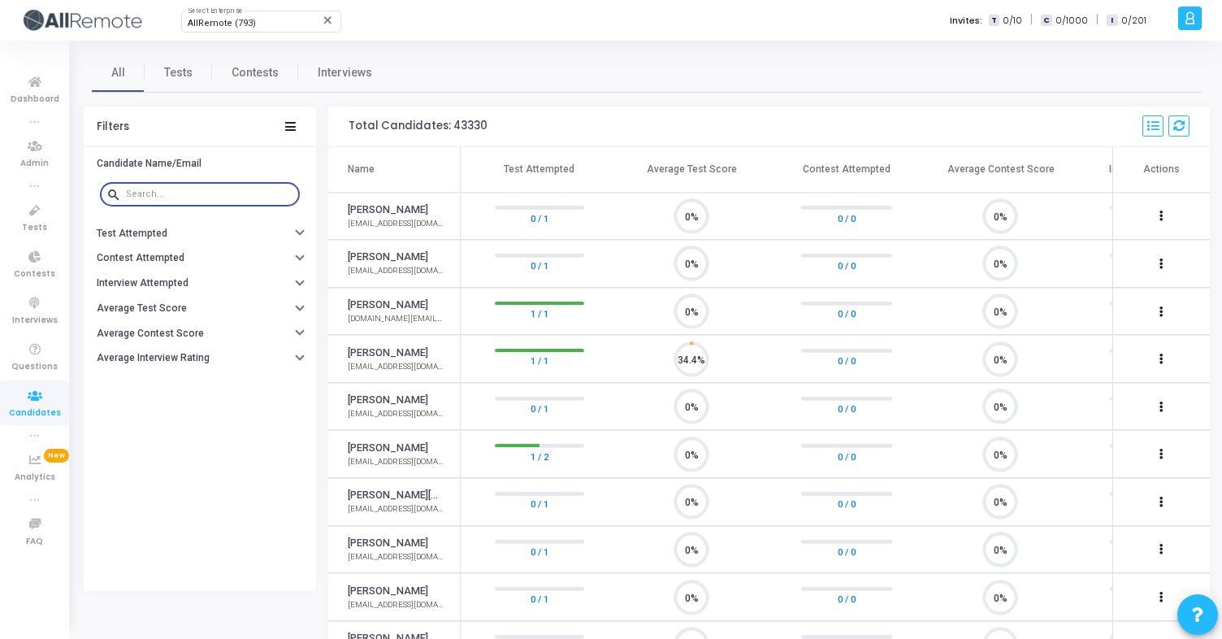
scroll to position [34, 41]
type input "[PERSON_NAME]"
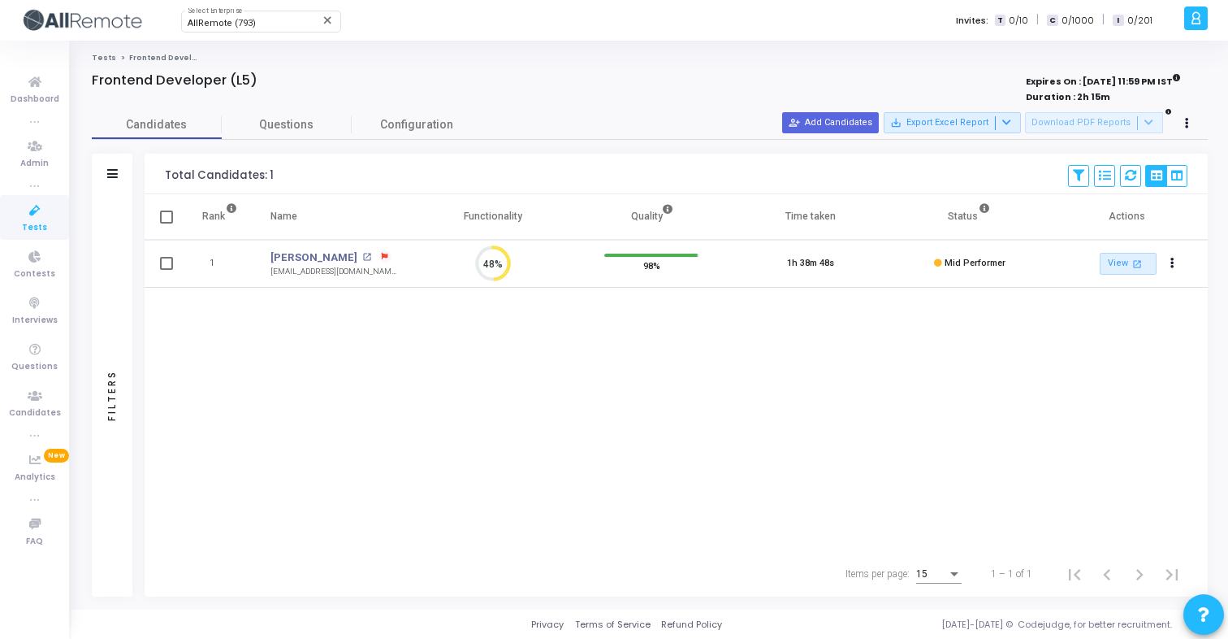
click at [116, 210] on div "Filters" at bounding box center [112, 395] width 41 height 402
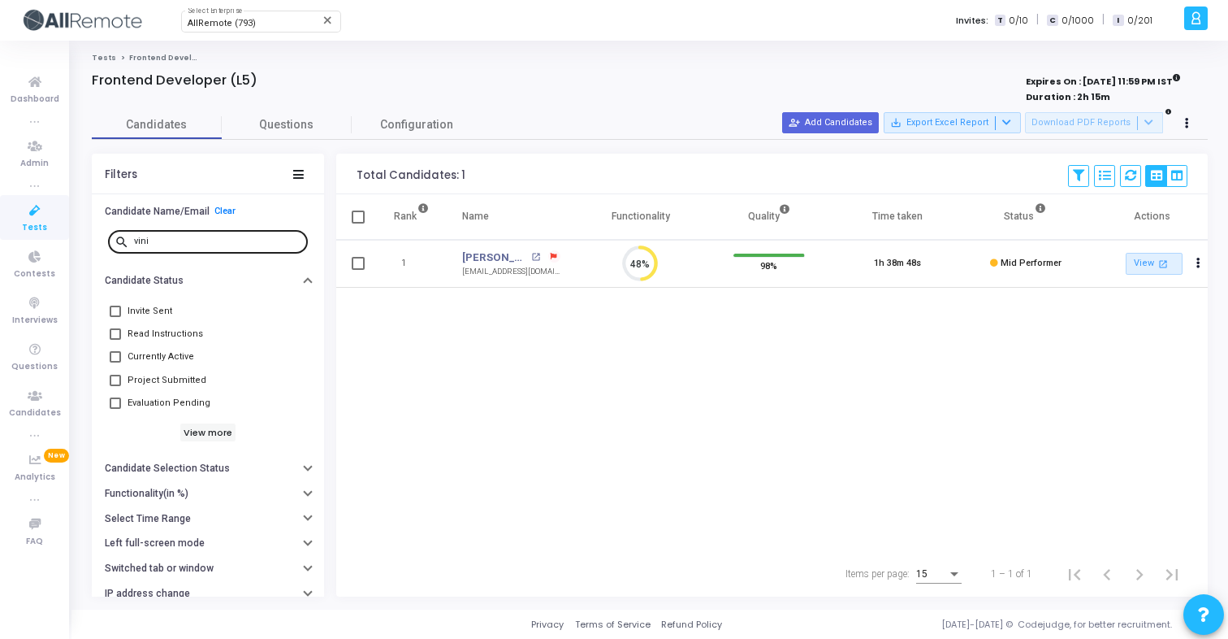
click at [160, 240] on input "vini" at bounding box center [217, 241] width 167 height 10
paste input "[PERSON_NAME]"
type input "[PERSON_NAME]"
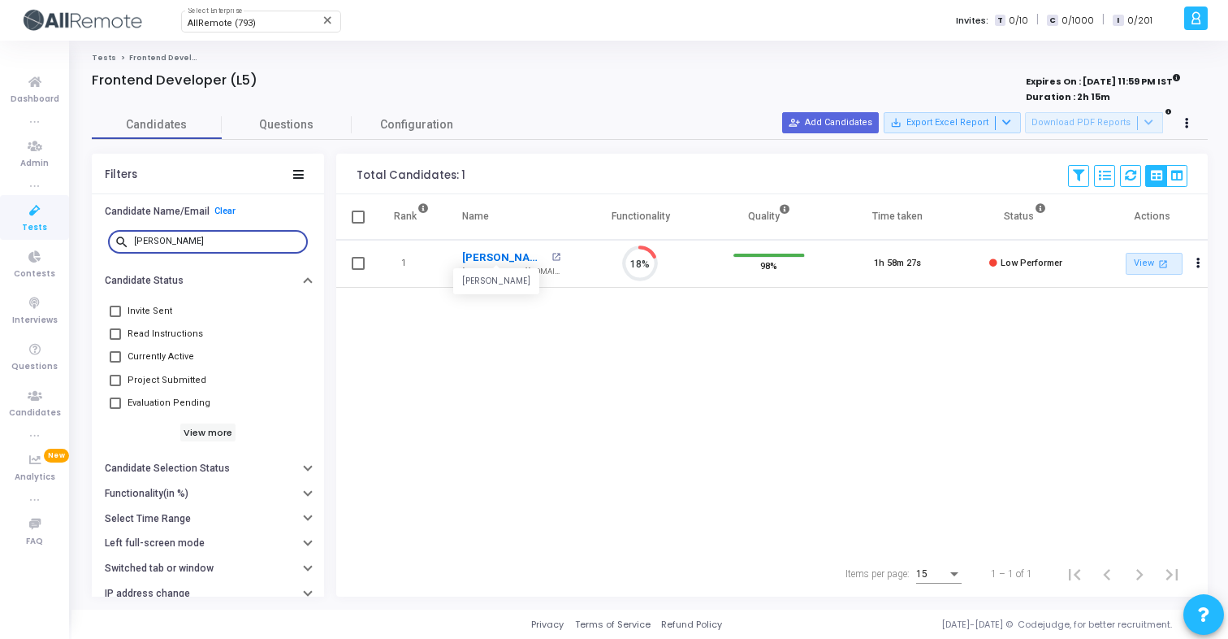
click at [491, 259] on link "[PERSON_NAME]" at bounding box center [504, 257] width 84 height 16
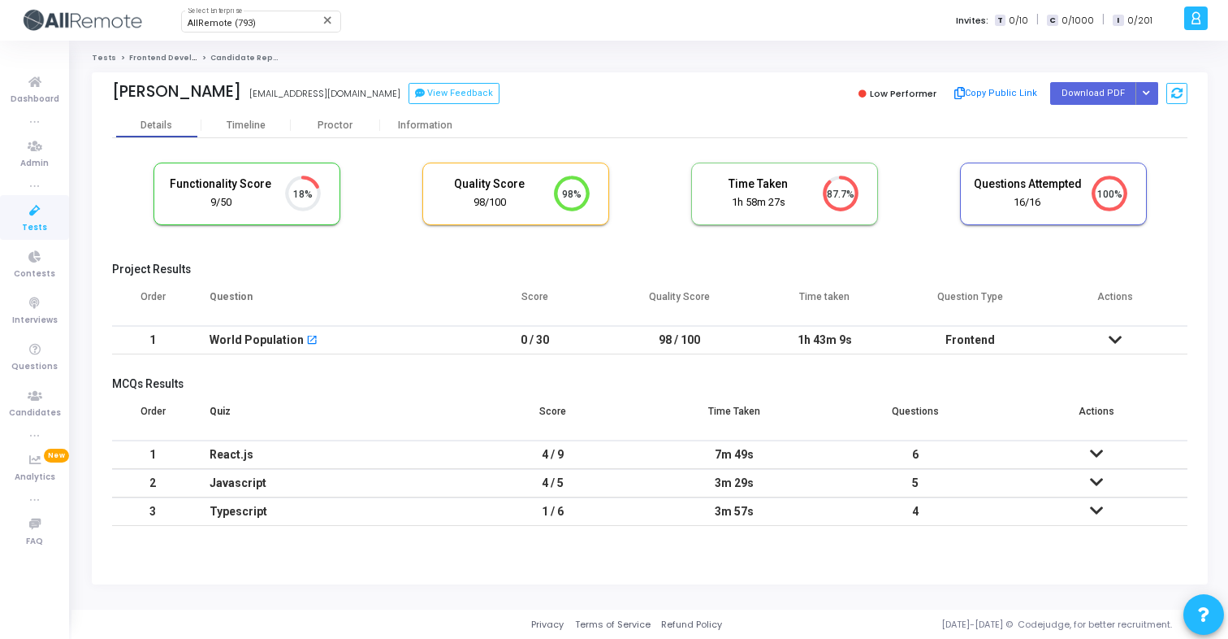
click at [842, 350] on td "1h 43m 9s" at bounding box center [824, 340] width 145 height 28
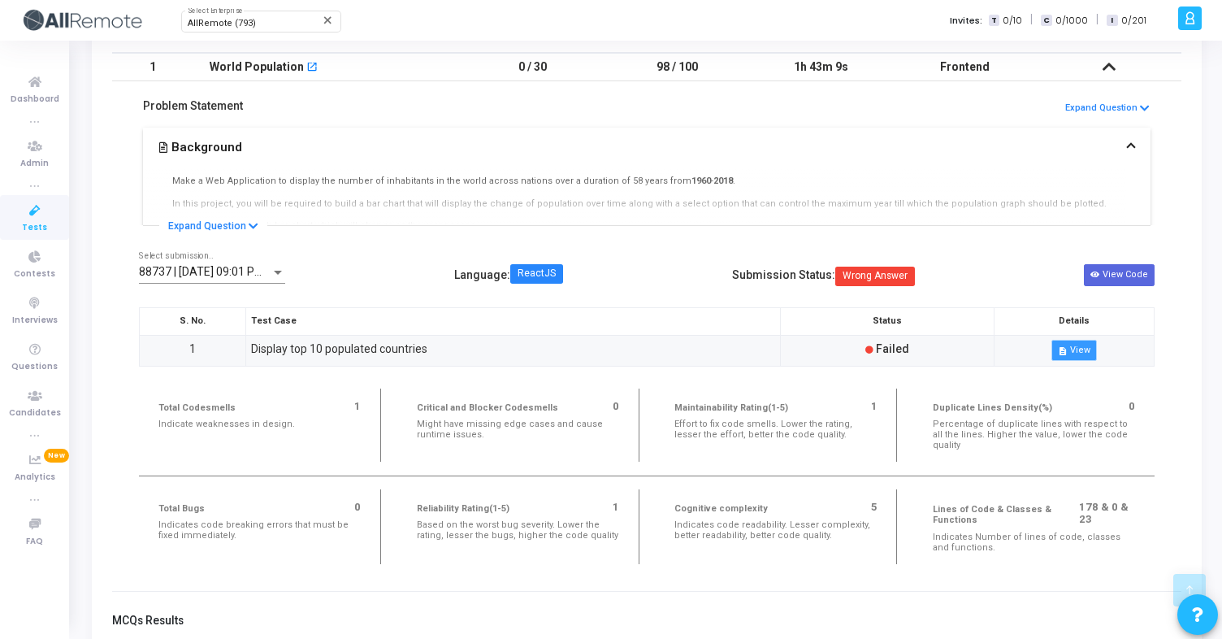
click at [1071, 345] on button "description View" at bounding box center [1073, 350] width 45 height 21
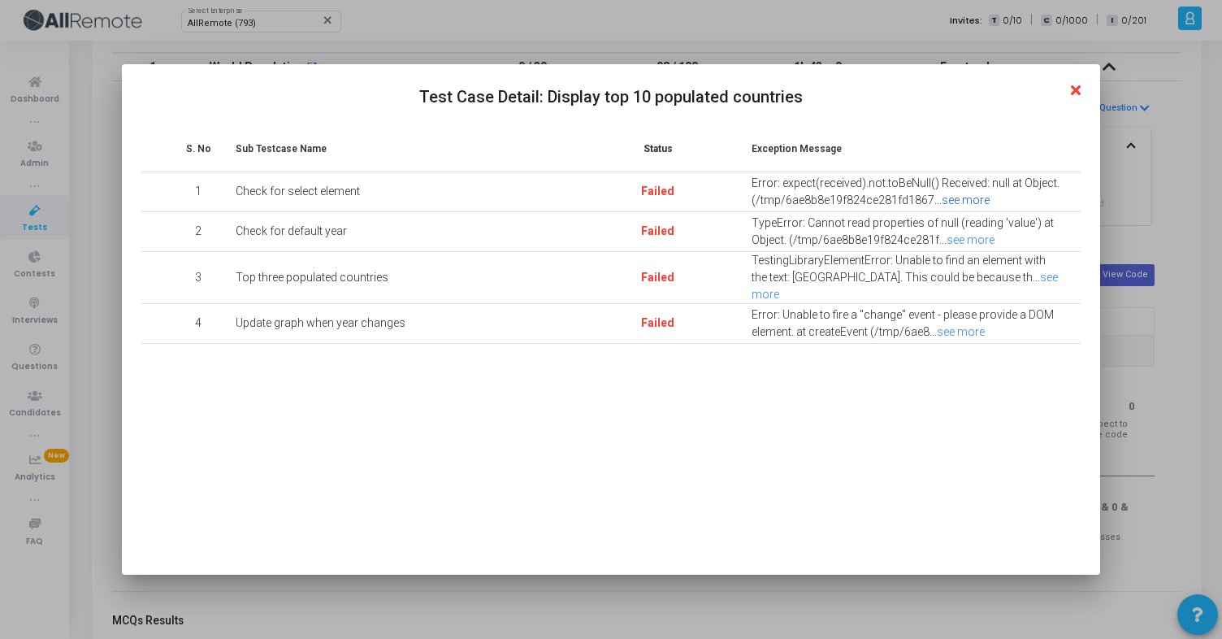
click at [964, 198] on link "see more" at bounding box center [966, 199] width 48 height 13
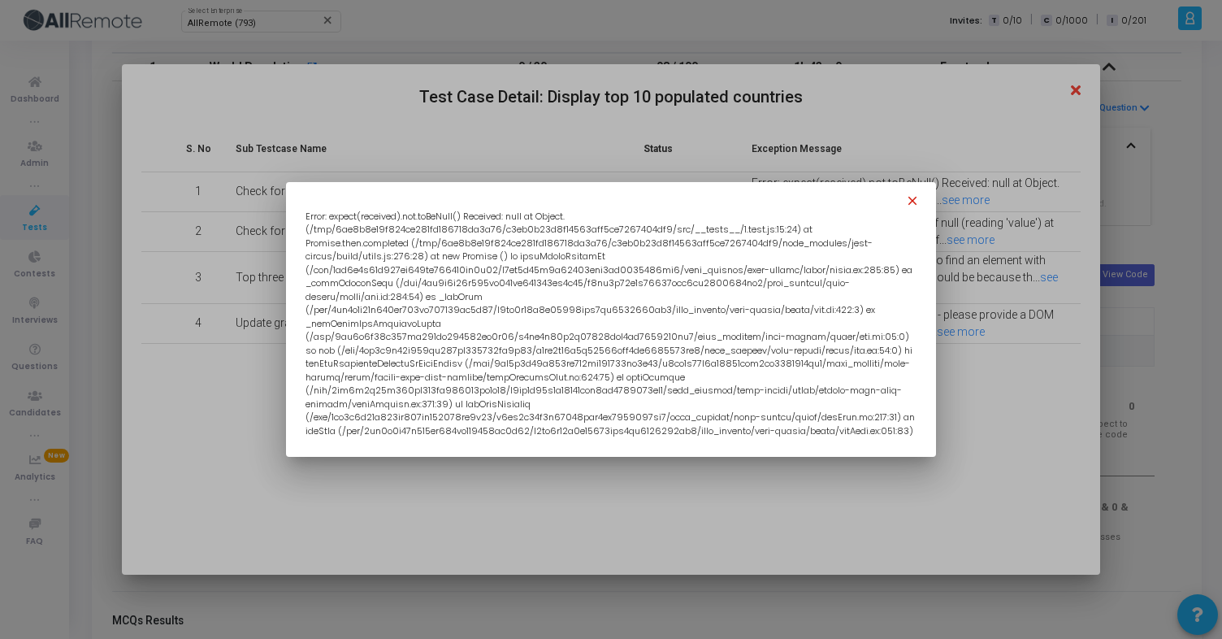
click at [912, 199] on mat-icon "close" at bounding box center [914, 202] width 19 height 19
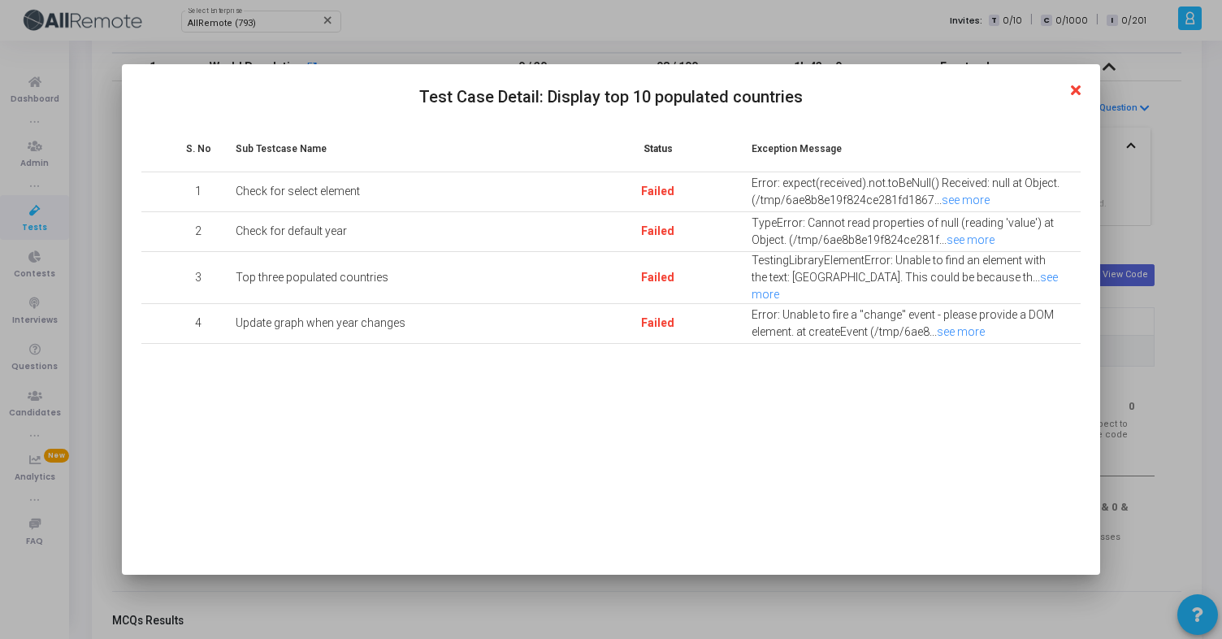
click at [1077, 91] on icon at bounding box center [1076, 91] width 10 height 15
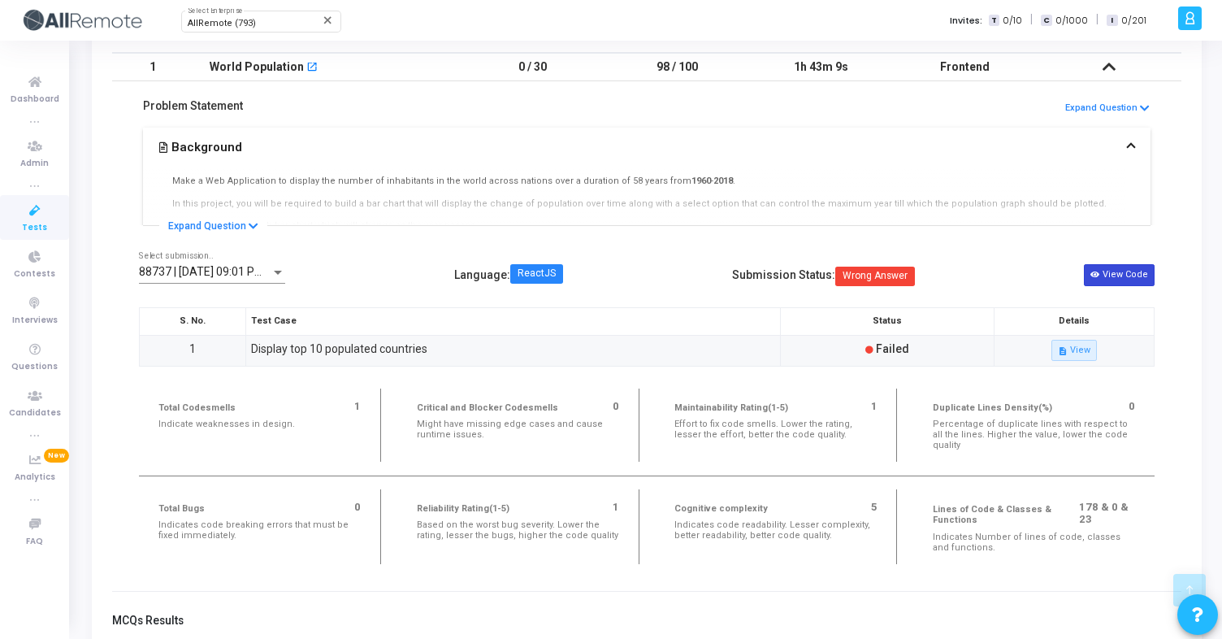
click at [1112, 277] on button "View Code" at bounding box center [1119, 274] width 71 height 21
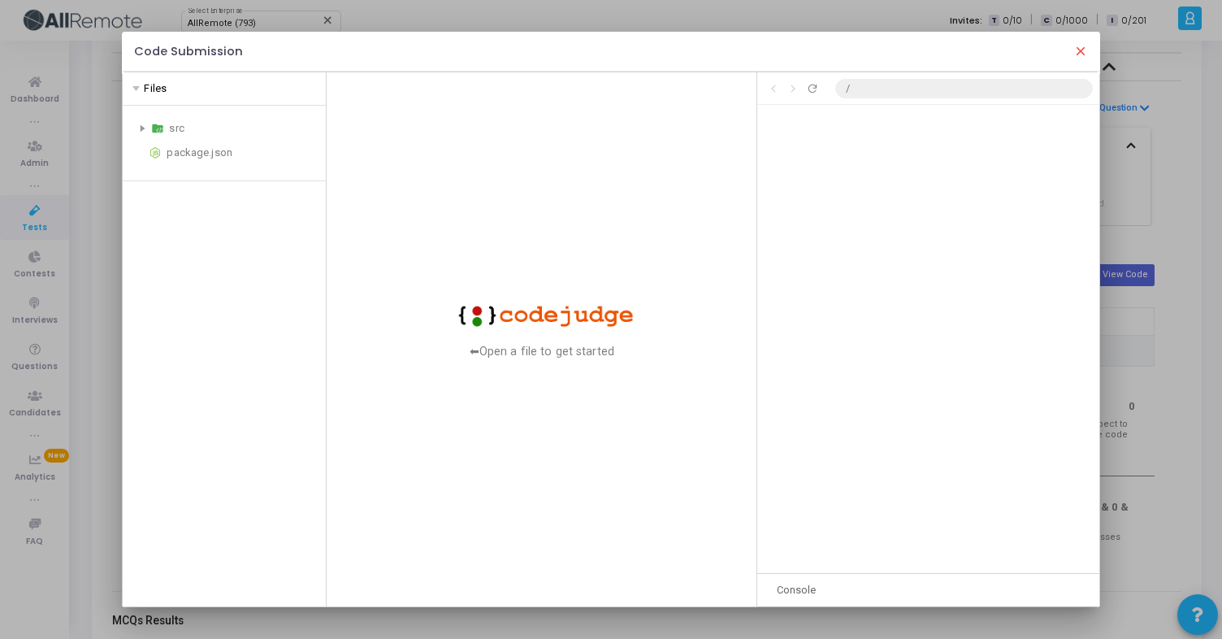
click at [169, 139] on div "src package.json" at bounding box center [224, 141] width 190 height 44
click at [927, 101] on div "Click to go back Click to go forward Refresh preview /" at bounding box center [927, 88] width 341 height 32
click at [173, 132] on div "src" at bounding box center [244, 128] width 150 height 19
click at [197, 175] on div "App.js" at bounding box center [247, 176] width 143 height 19
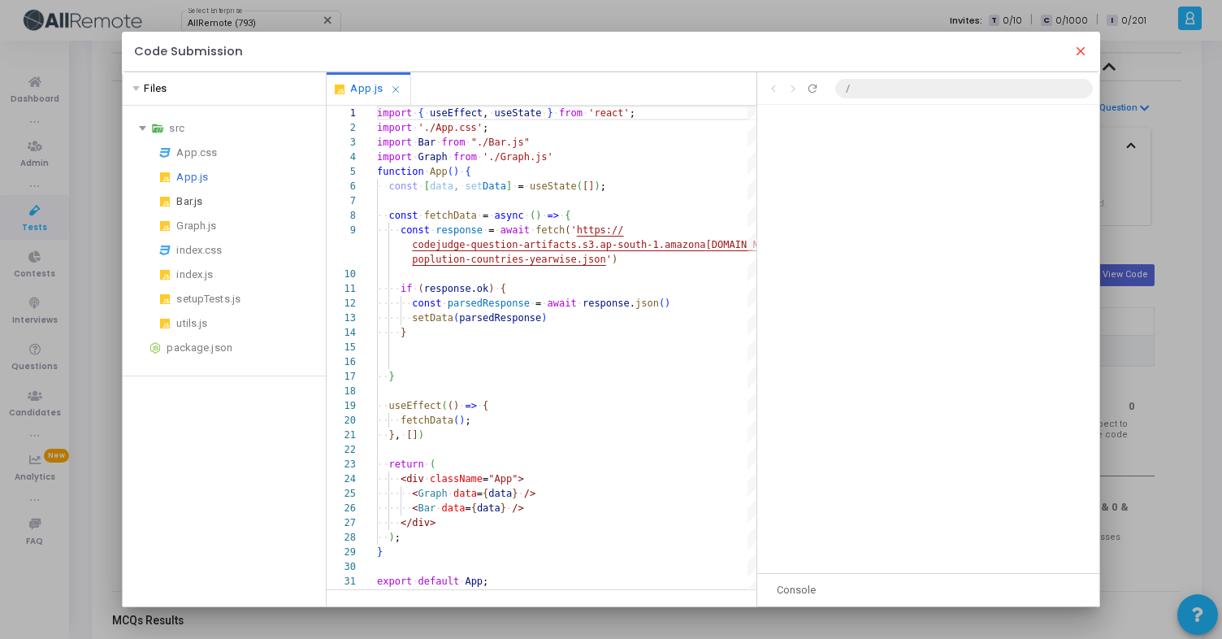
click at [194, 205] on div "Bar.js" at bounding box center [247, 201] width 143 height 19
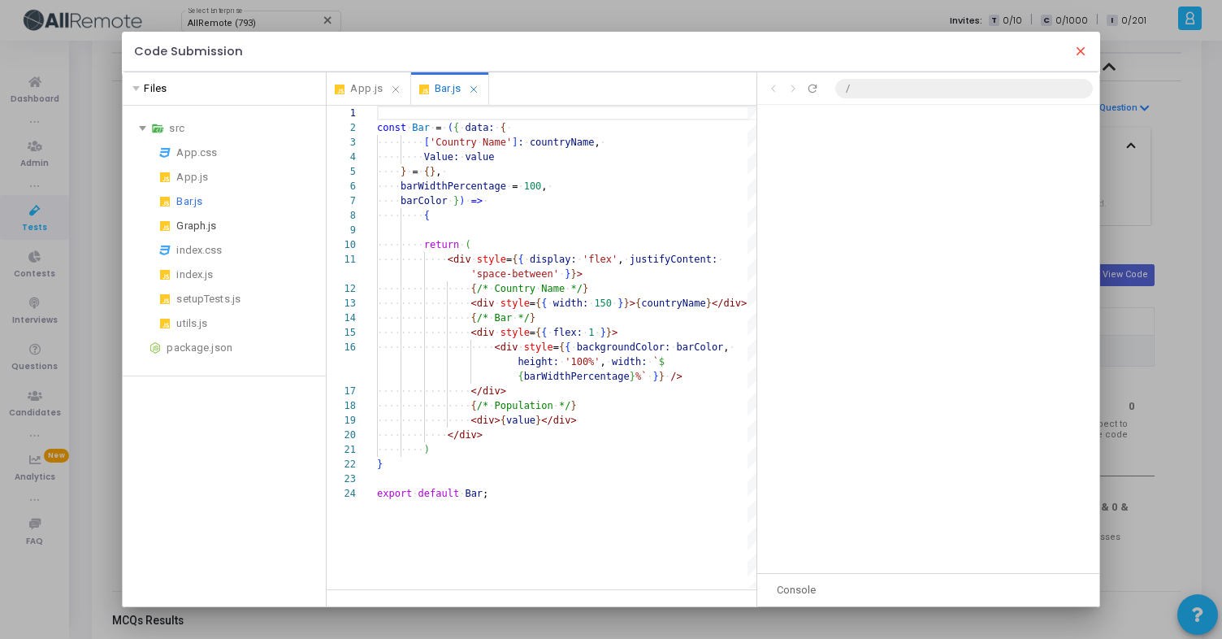
click at [197, 228] on div "Graph.js" at bounding box center [247, 225] width 143 height 19
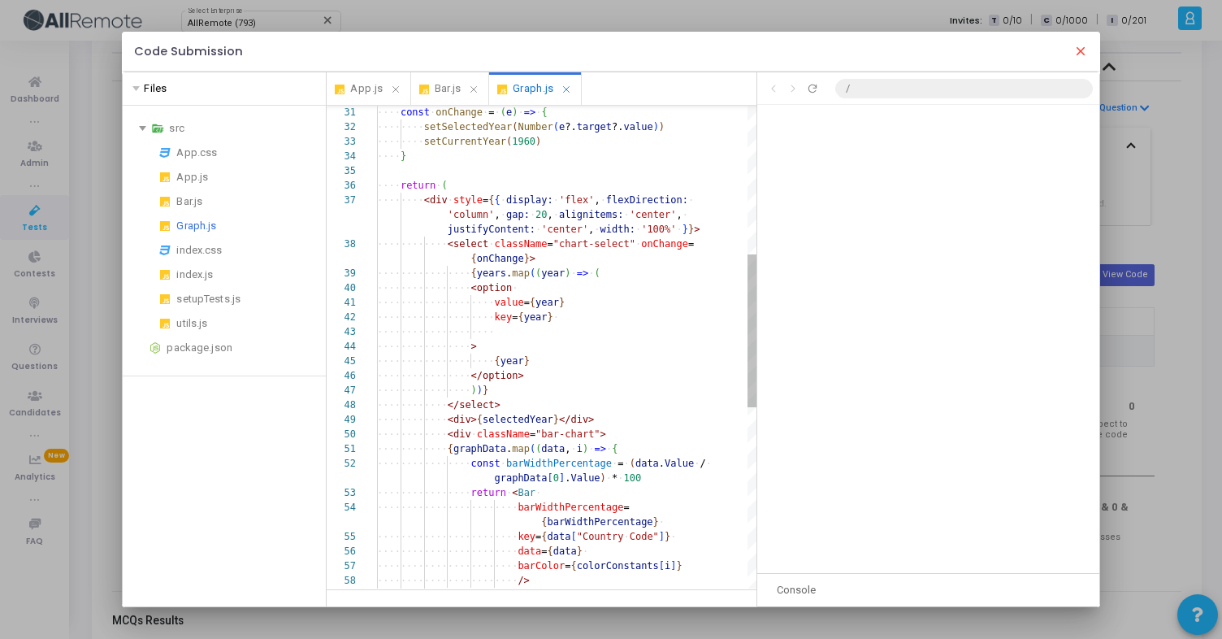
scroll to position [7, 7]
click at [366, 448] on div at bounding box center [367, 448] width 21 height 15
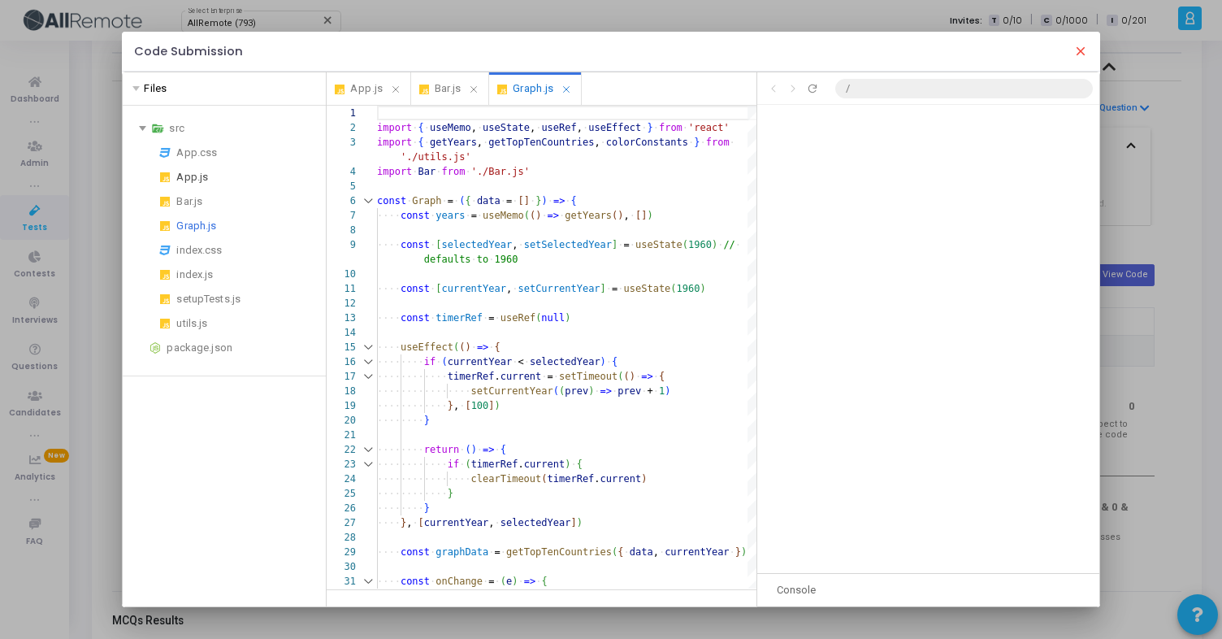
click at [198, 181] on div "App.js" at bounding box center [247, 176] width 143 height 19
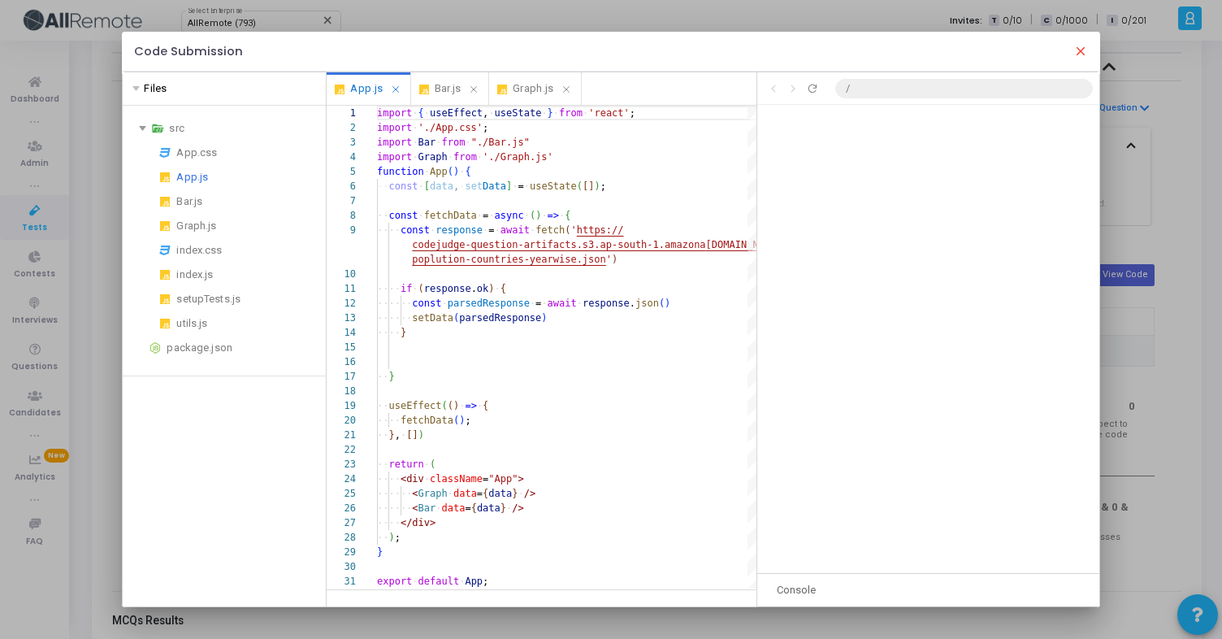
scroll to position [117, 0]
click at [197, 181] on div "App.js" at bounding box center [247, 176] width 143 height 19
click at [192, 200] on div "Bar.js" at bounding box center [247, 201] width 143 height 19
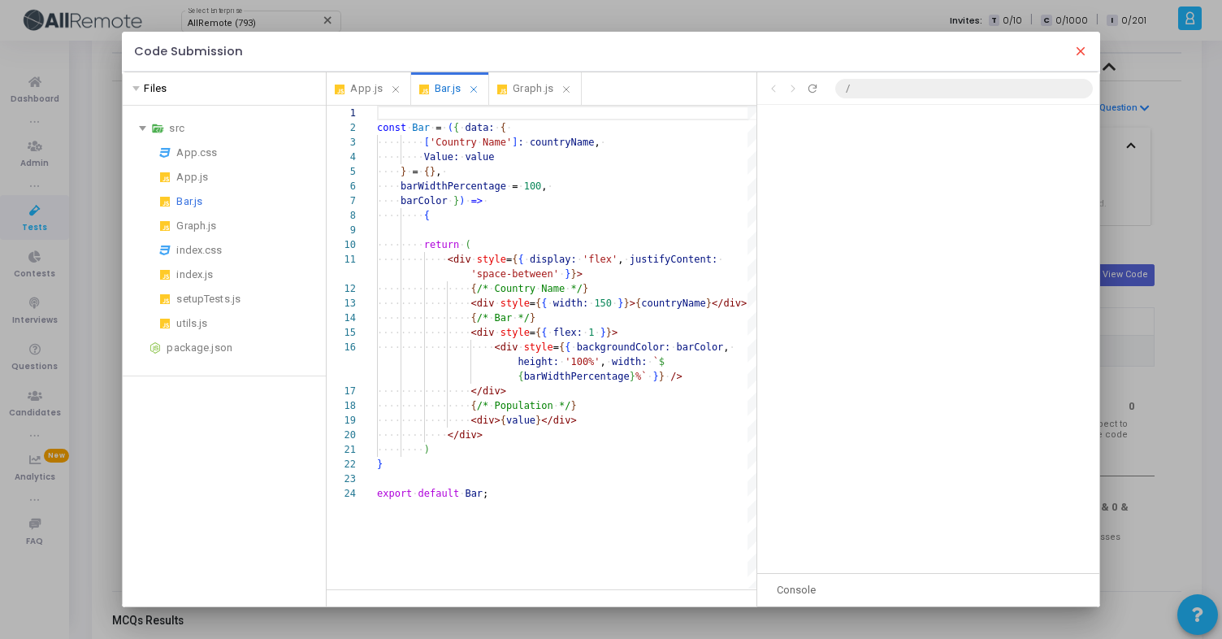
scroll to position [146, 0]
click at [1084, 52] on mat-icon "close" at bounding box center [1080, 51] width 15 height 15
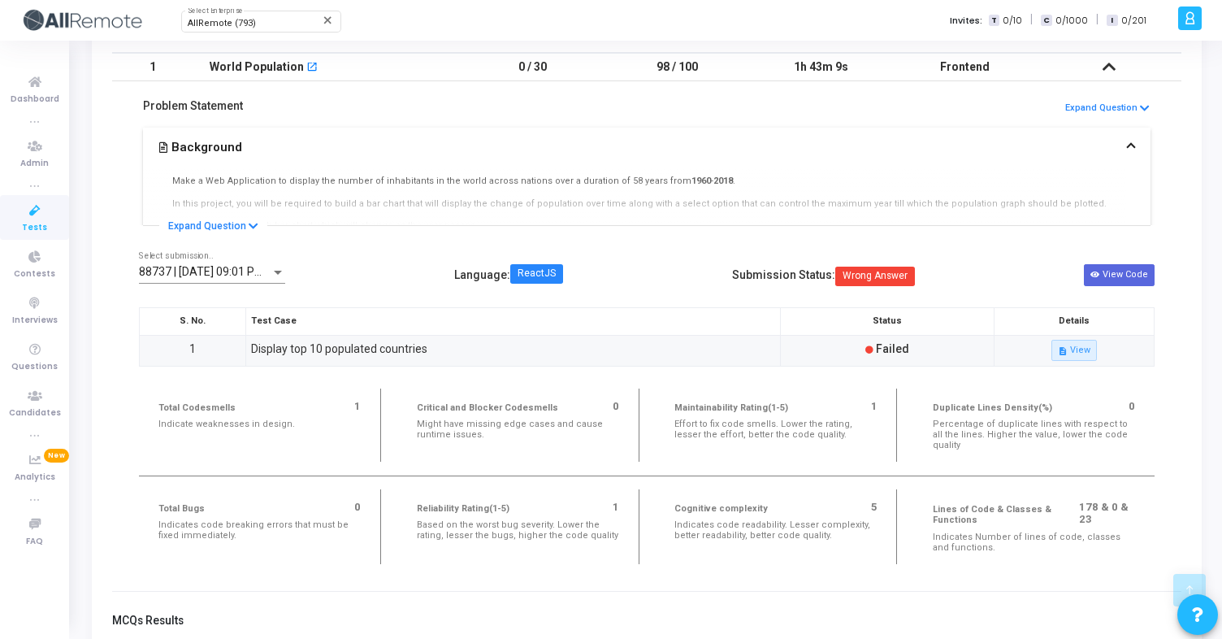
scroll to position [0, 0]
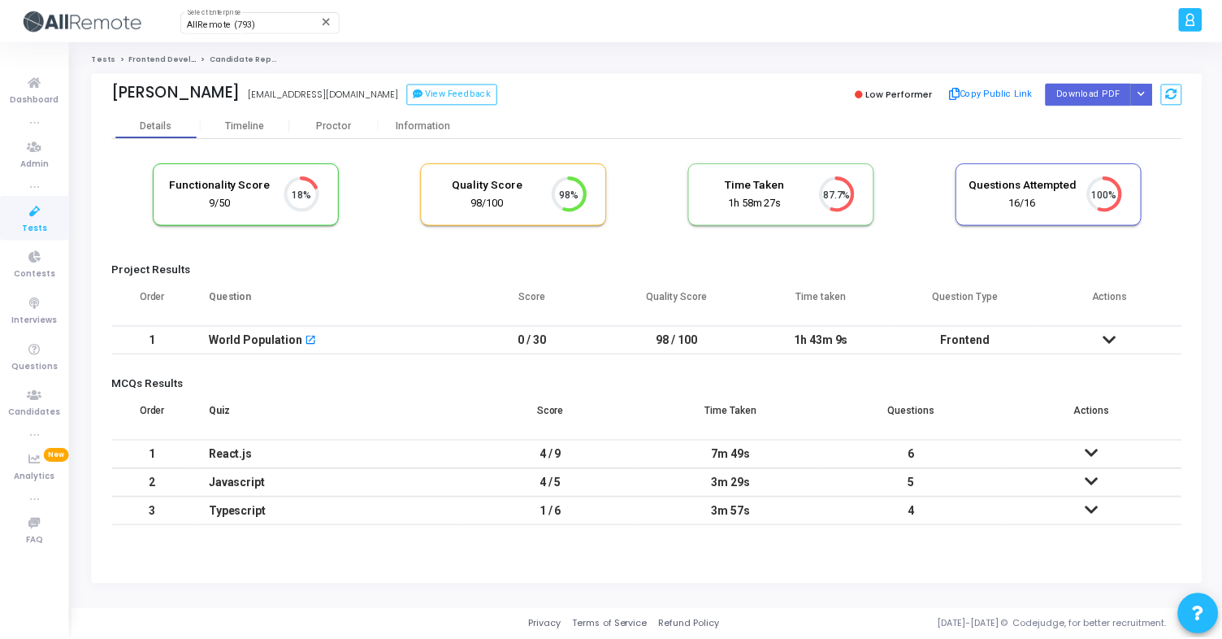
scroll to position [34, 41]
click at [584, 321] on th "Score" at bounding box center [534, 302] width 145 height 45
click at [584, 340] on td "0 / 30" at bounding box center [534, 340] width 145 height 28
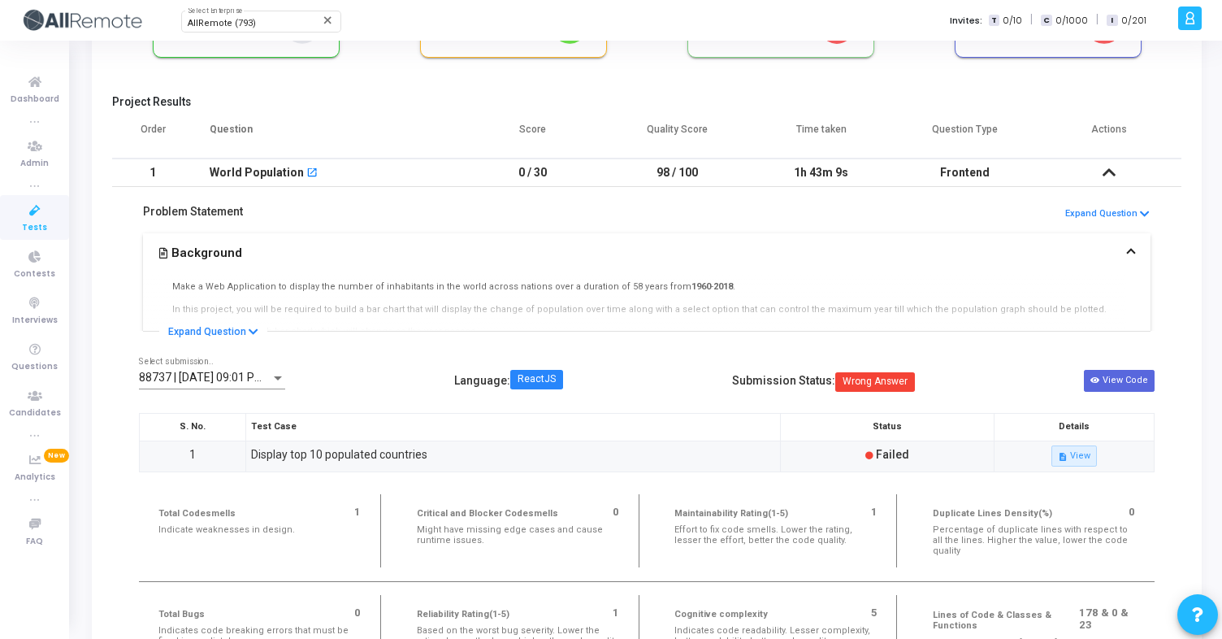
scroll to position [201, 0]
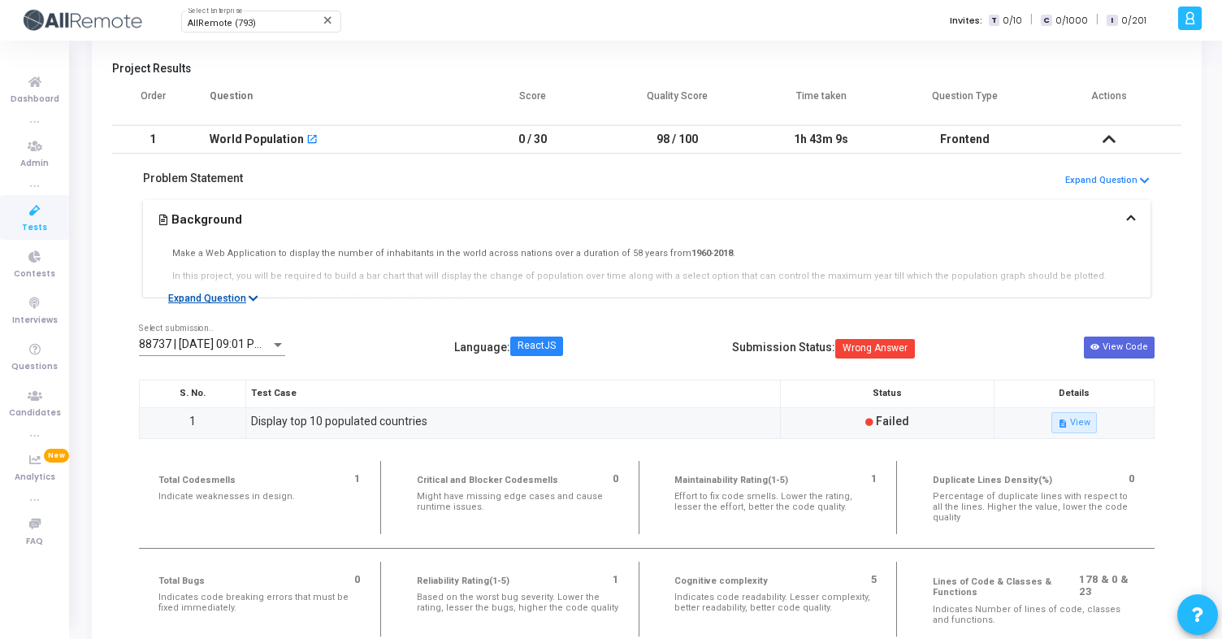
click at [244, 296] on button "Expand Question" at bounding box center [213, 298] width 108 height 16
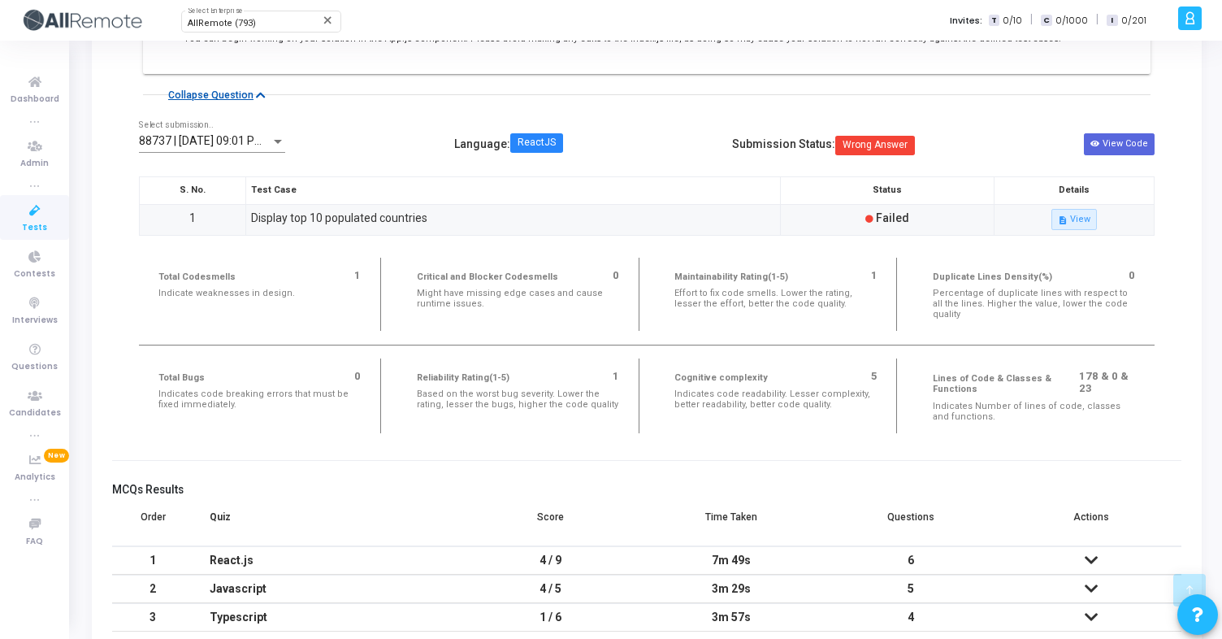
scroll to position [1835, 0]
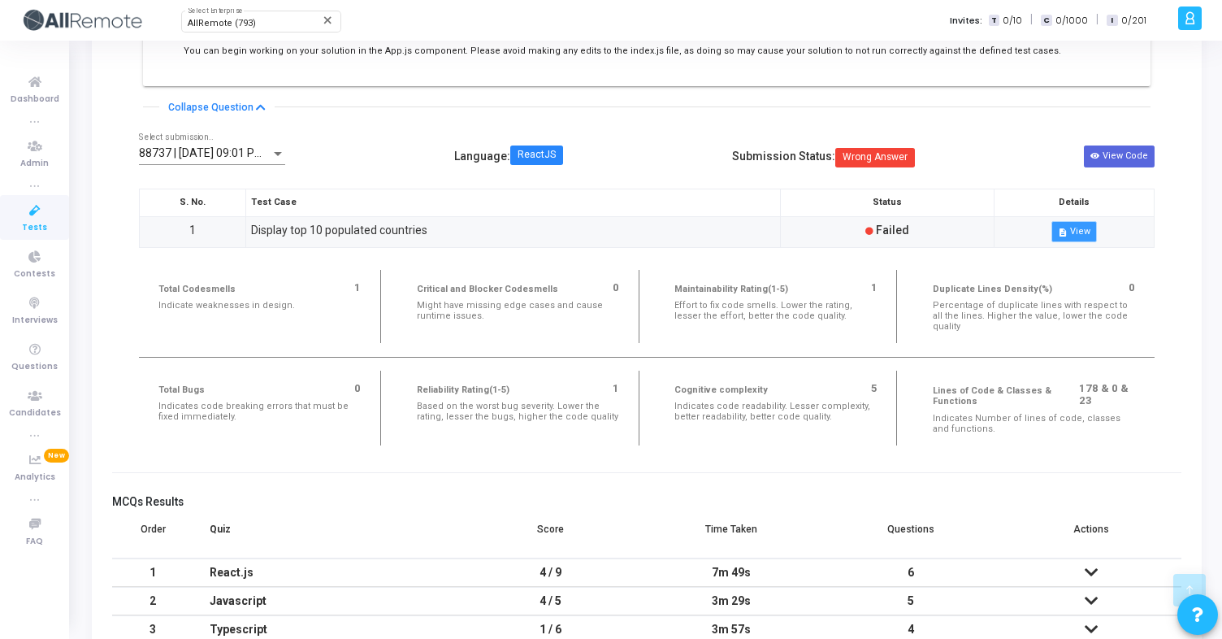
click at [1078, 242] on button "description View" at bounding box center [1073, 231] width 45 height 21
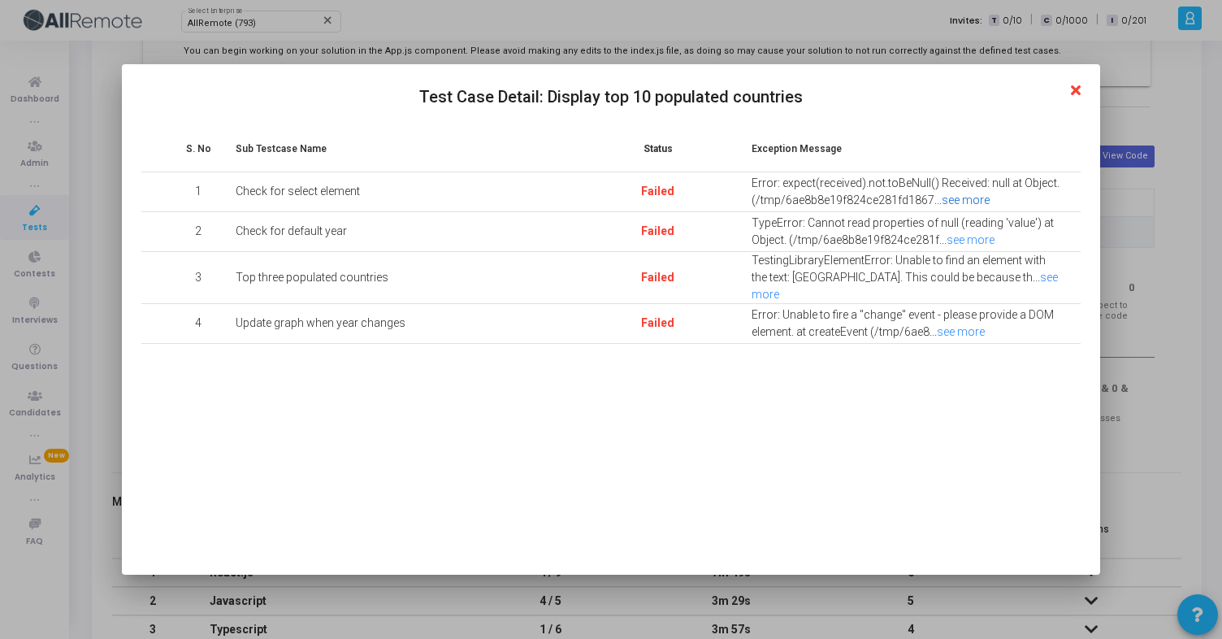
click at [972, 199] on link "see more" at bounding box center [966, 199] width 48 height 13
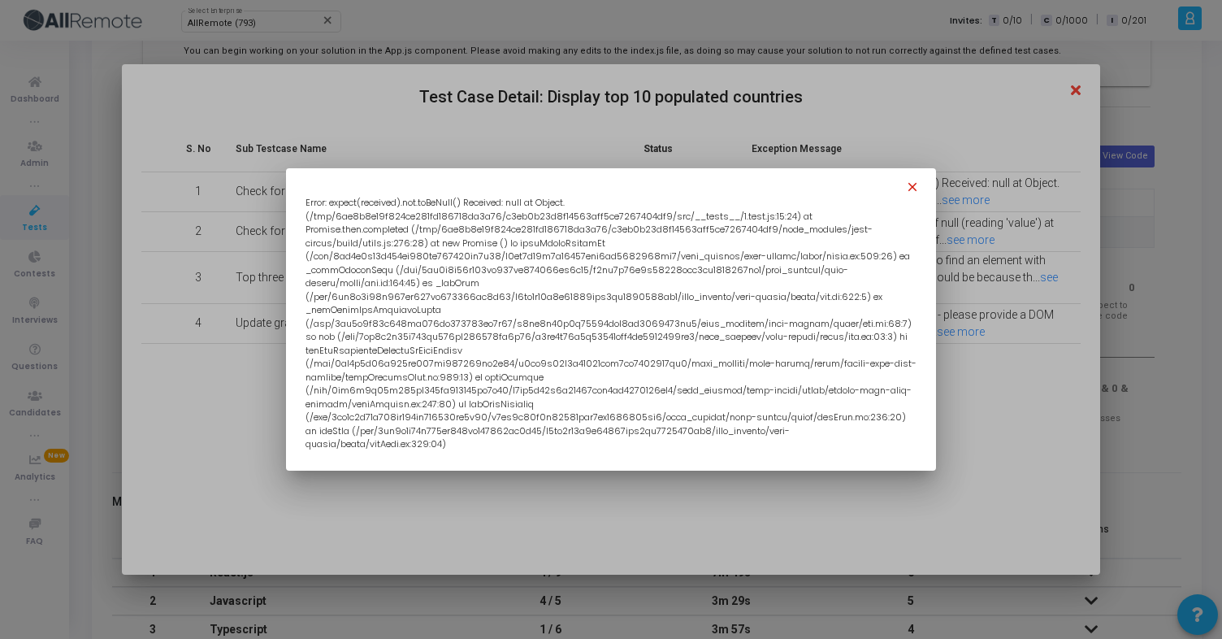
click at [909, 198] on mat-icon "close" at bounding box center [914, 189] width 19 height 19
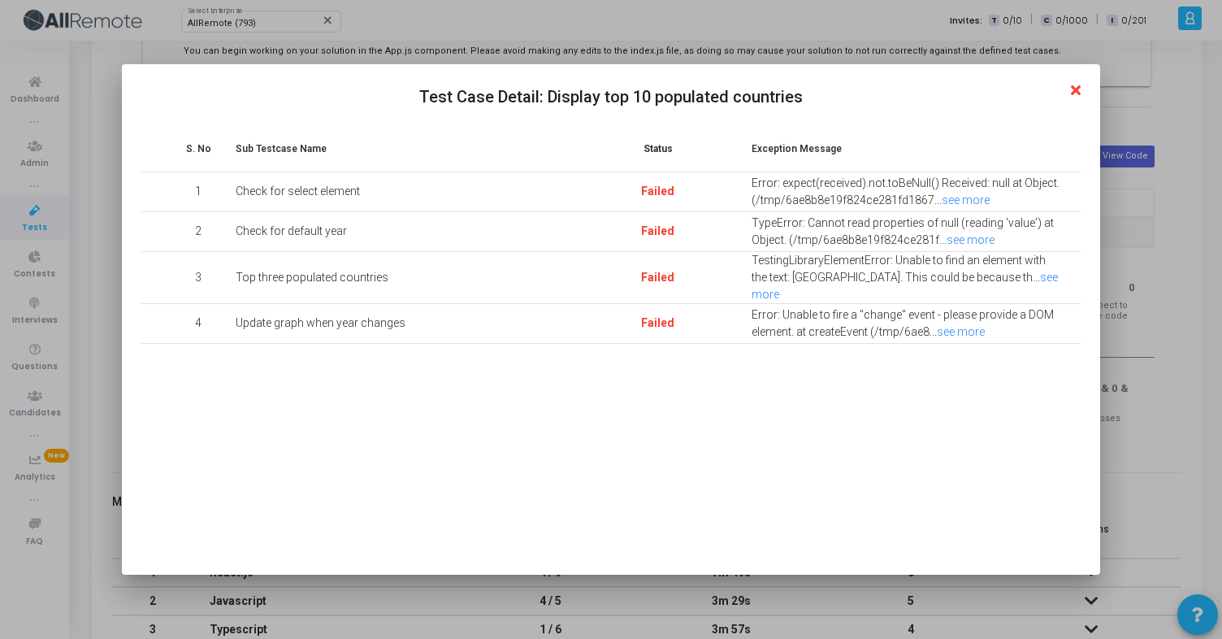
click at [1072, 90] on h2 "Test Case Detail: Display top 10 populated countries" at bounding box center [610, 97] width 938 height 26
click at [1080, 89] on icon at bounding box center [1076, 91] width 10 height 15
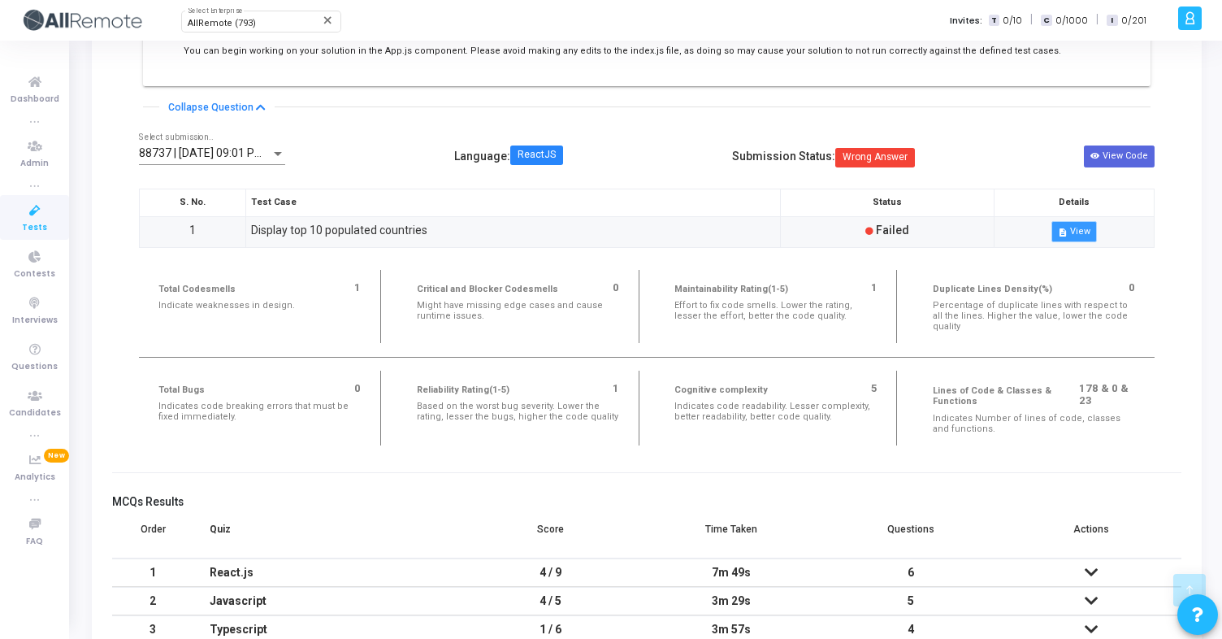
click at [1072, 239] on button "description View" at bounding box center [1073, 231] width 45 height 21
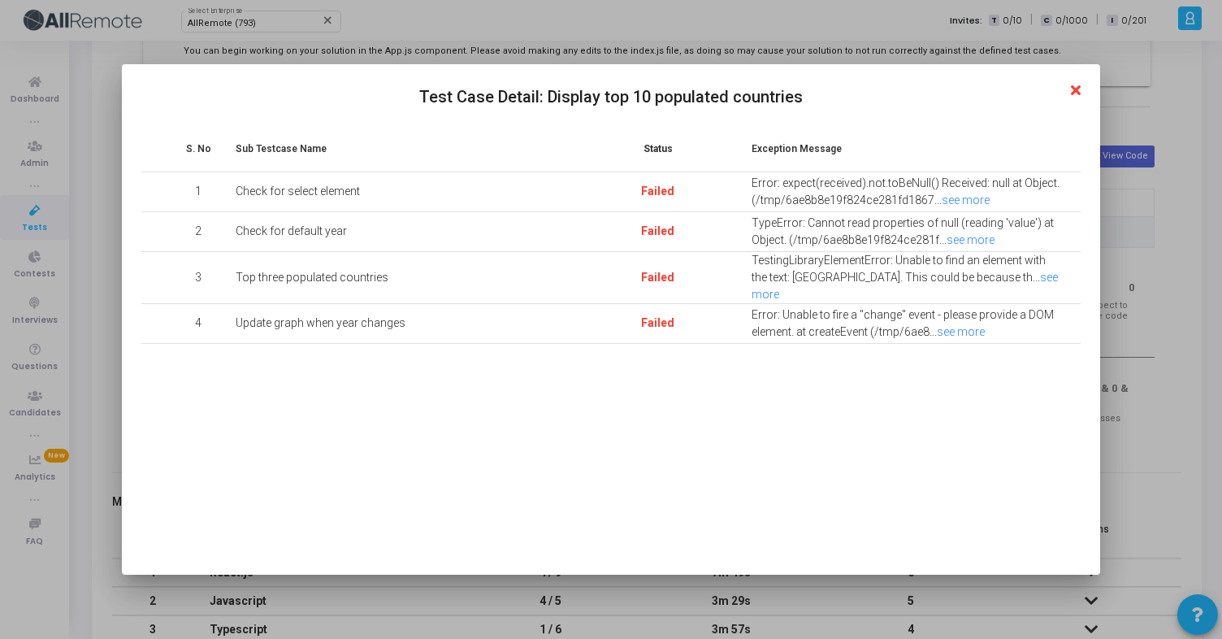
scroll to position [0, 0]
click at [978, 243] on link "see more" at bounding box center [971, 239] width 48 height 13
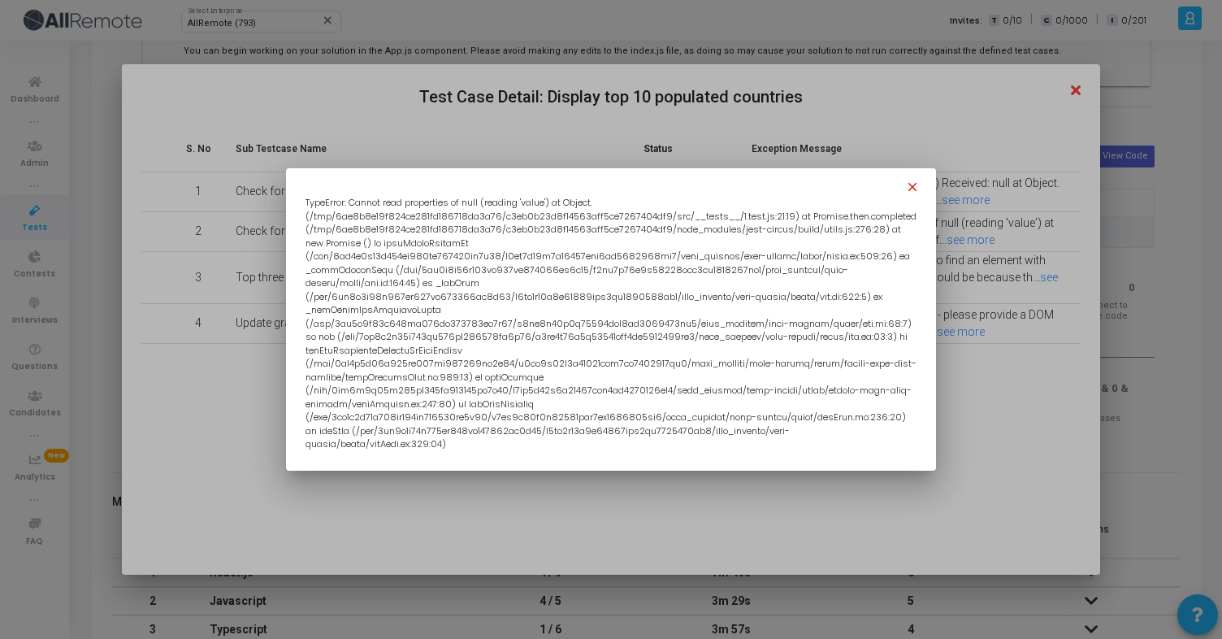
click at [914, 199] on mat-icon "close" at bounding box center [914, 189] width 19 height 19
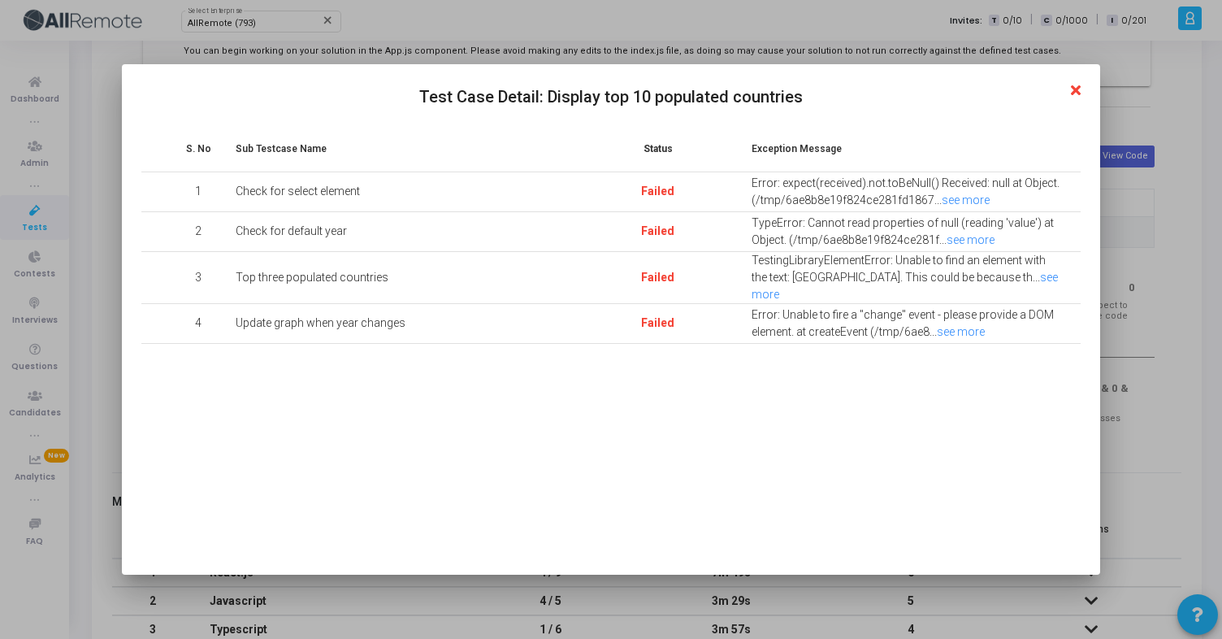
click at [1072, 89] on icon at bounding box center [1076, 91] width 10 height 15
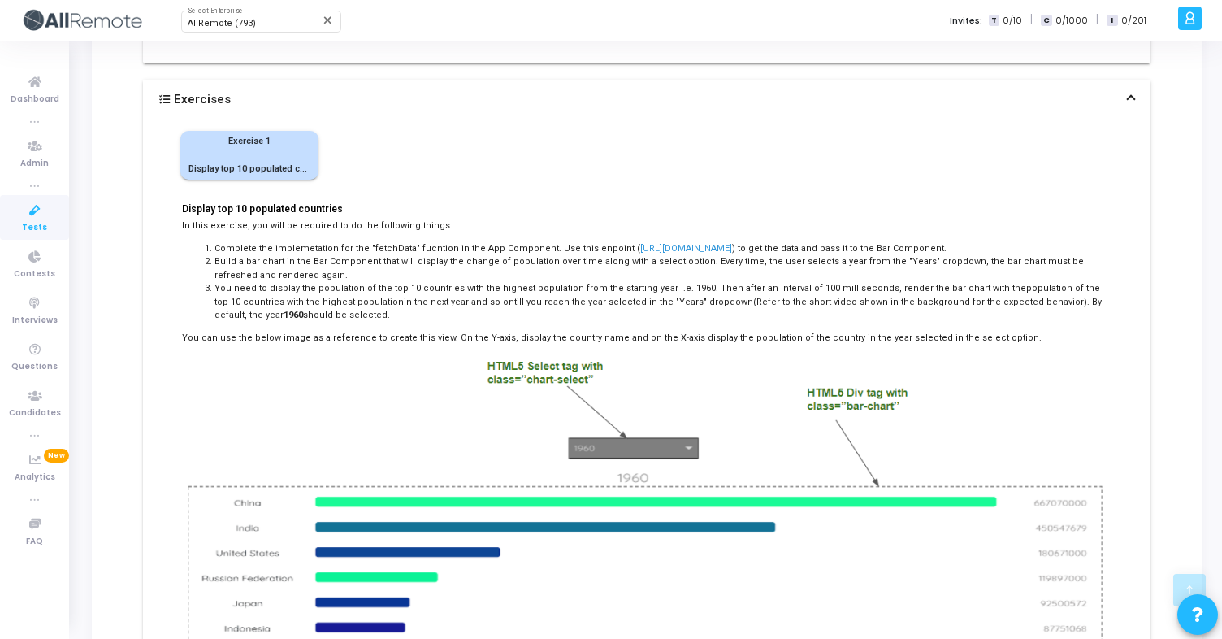
scroll to position [1025, 0]
